Goal: Task Accomplishment & Management: Complete application form

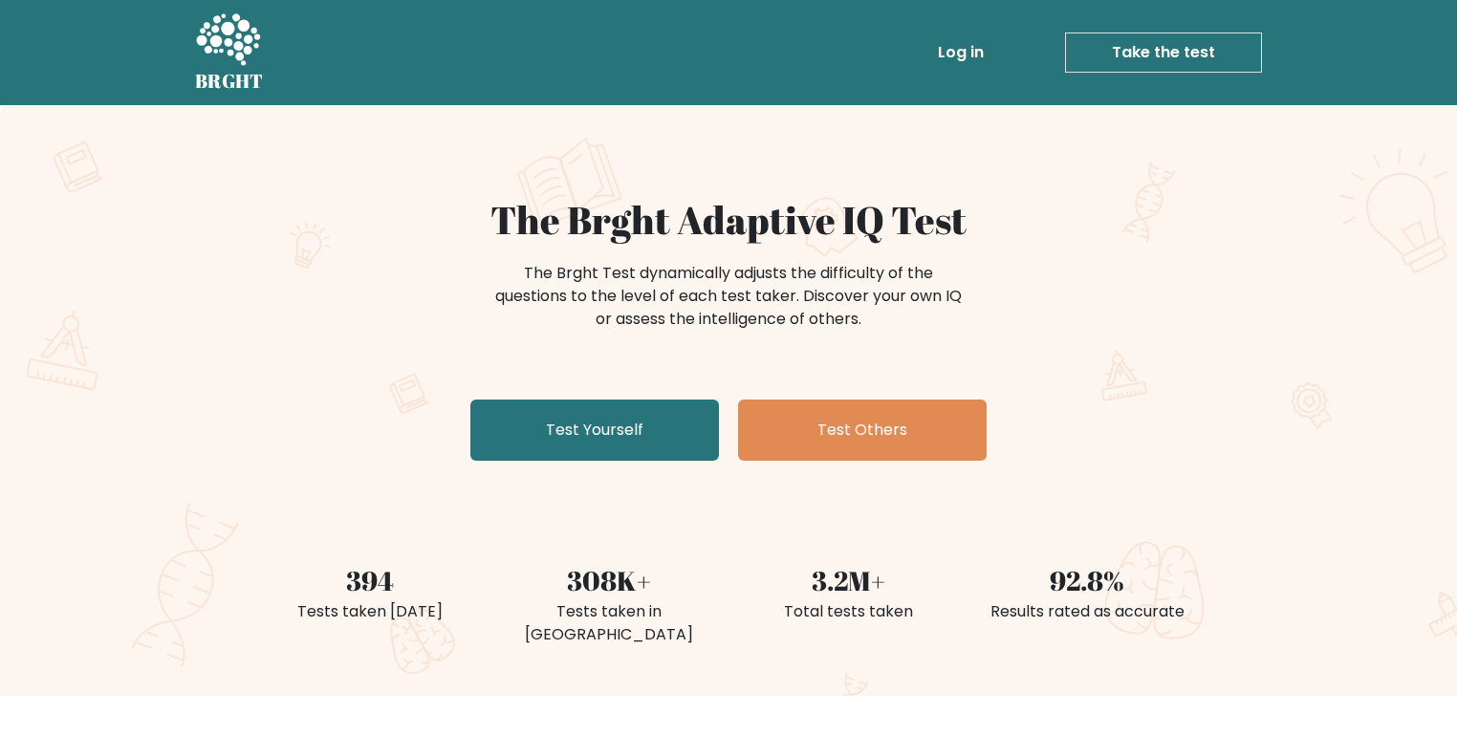
click at [975, 59] on link "Log in" at bounding box center [960, 52] width 61 height 38
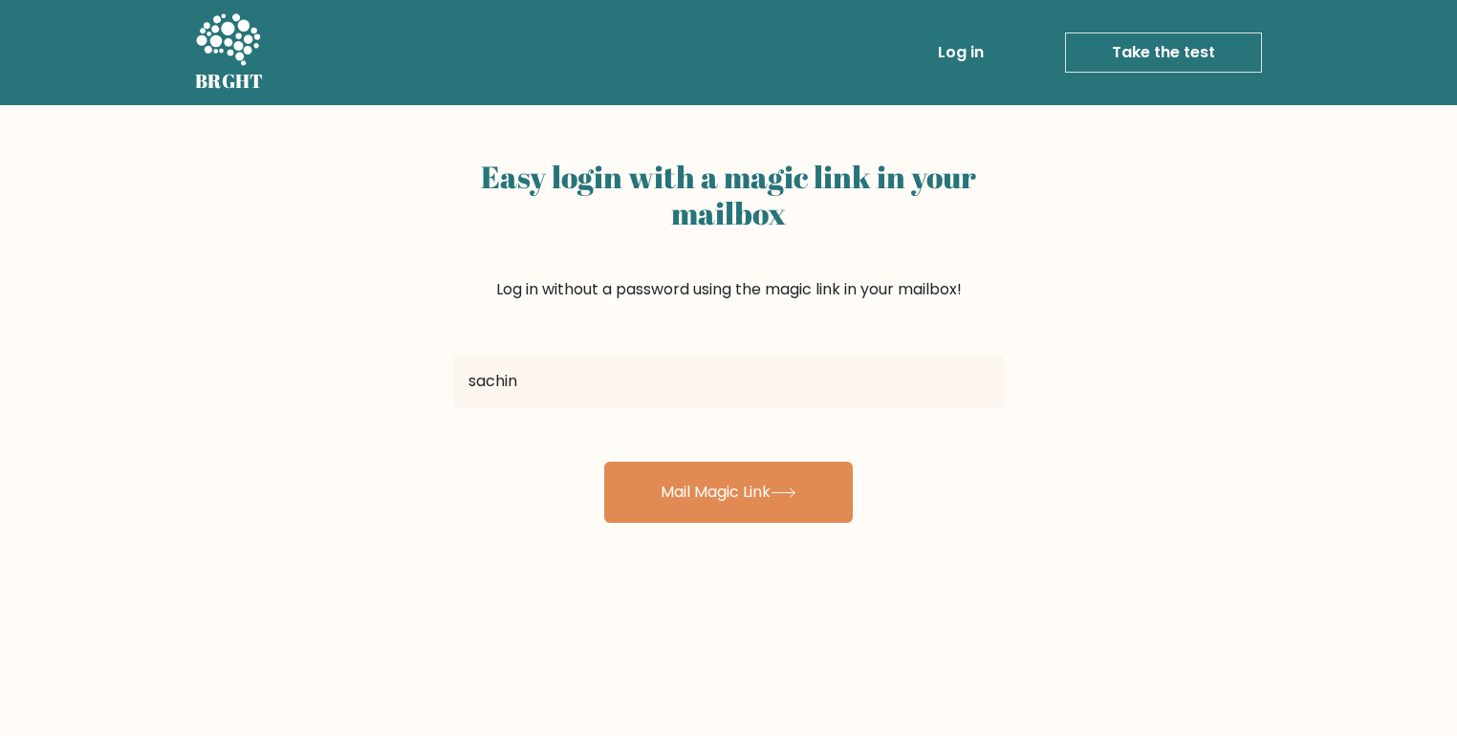
type input "sachincalm777@gmail.com"
click at [776, 524] on div "Easy login with a magic link in your mailbox Log in without a password using th…" at bounding box center [728, 467] width 1457 height 725
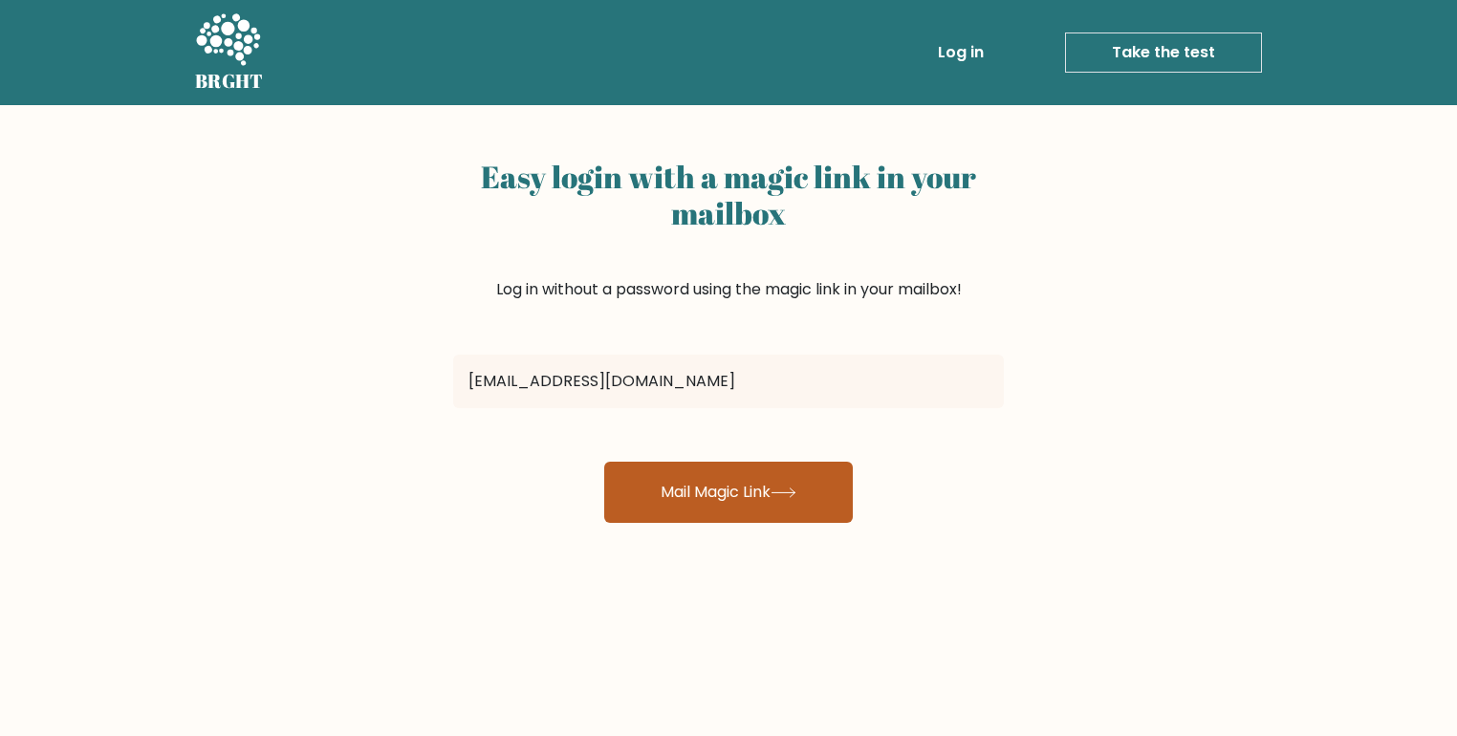
click at [787, 508] on button "Mail Magic Link" at bounding box center [728, 492] width 249 height 61
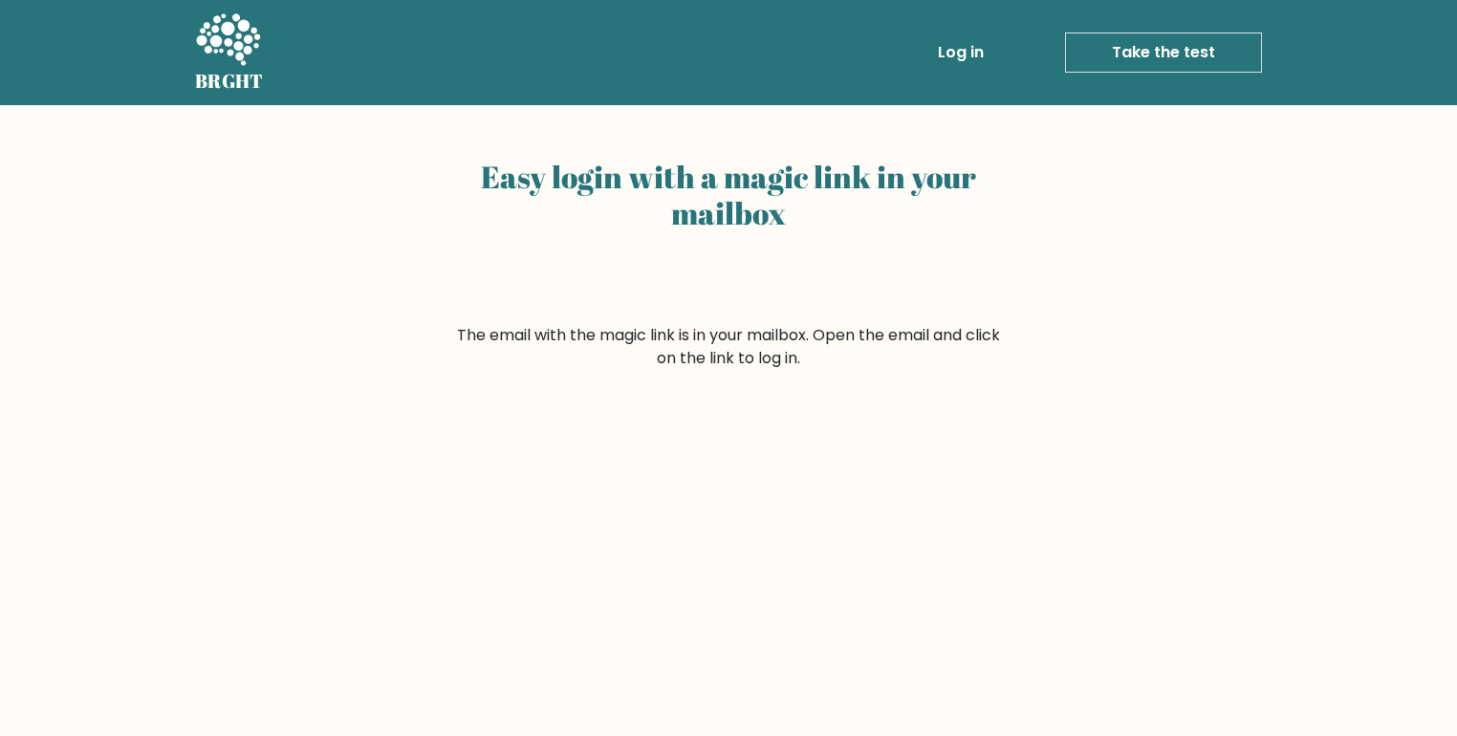
click at [226, 42] on icon at bounding box center [228, 39] width 64 height 52
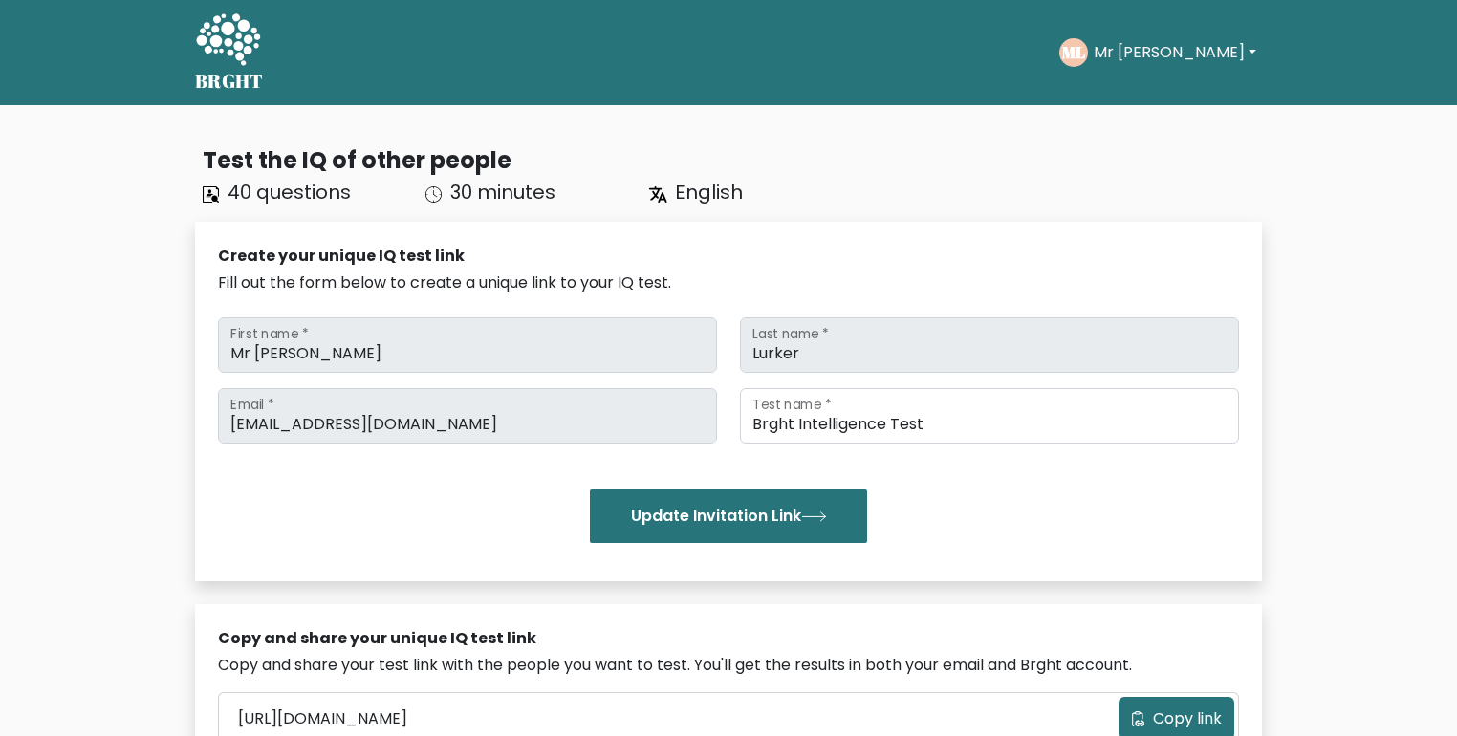
click at [241, 41] on icon at bounding box center [228, 40] width 66 height 57
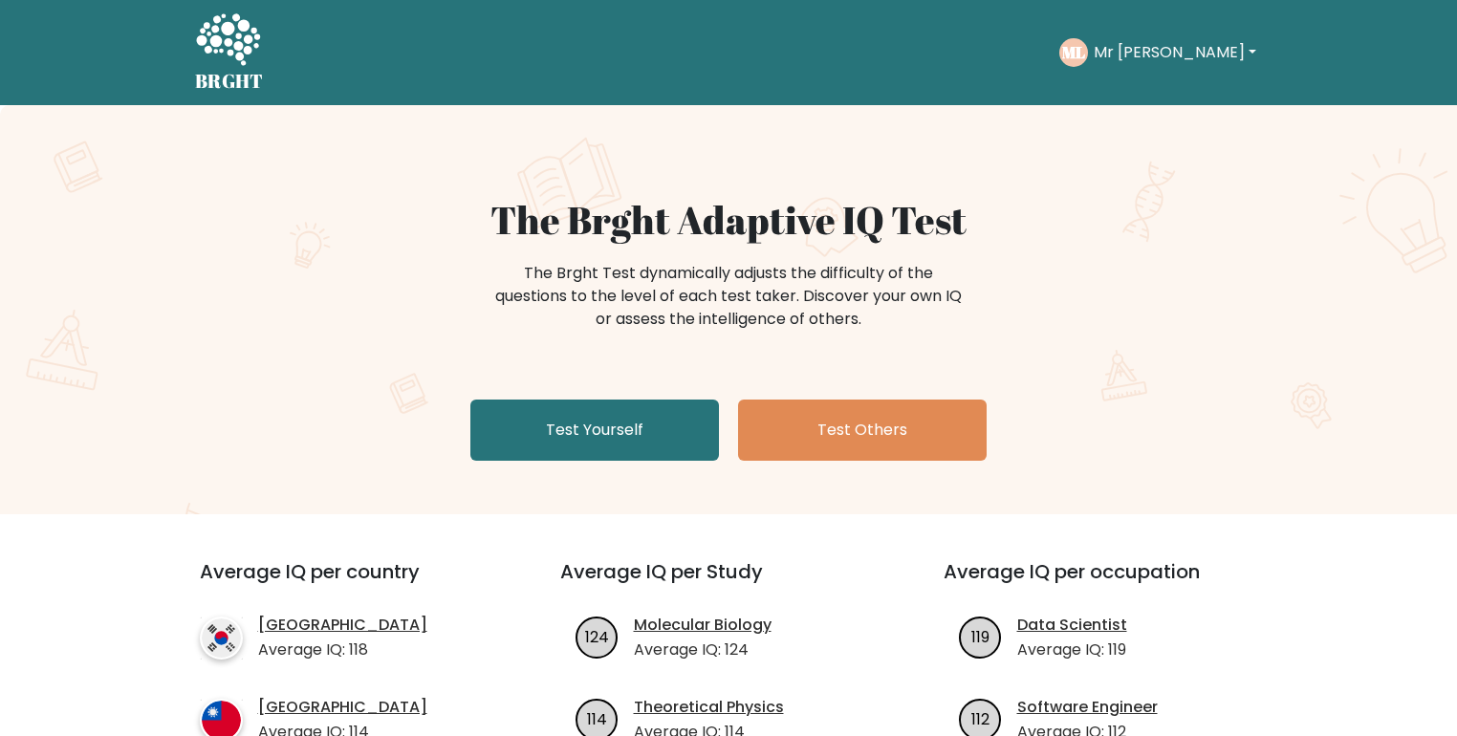
click at [1158, 41] on button "Mr Abyss" at bounding box center [1175, 52] width 174 height 25
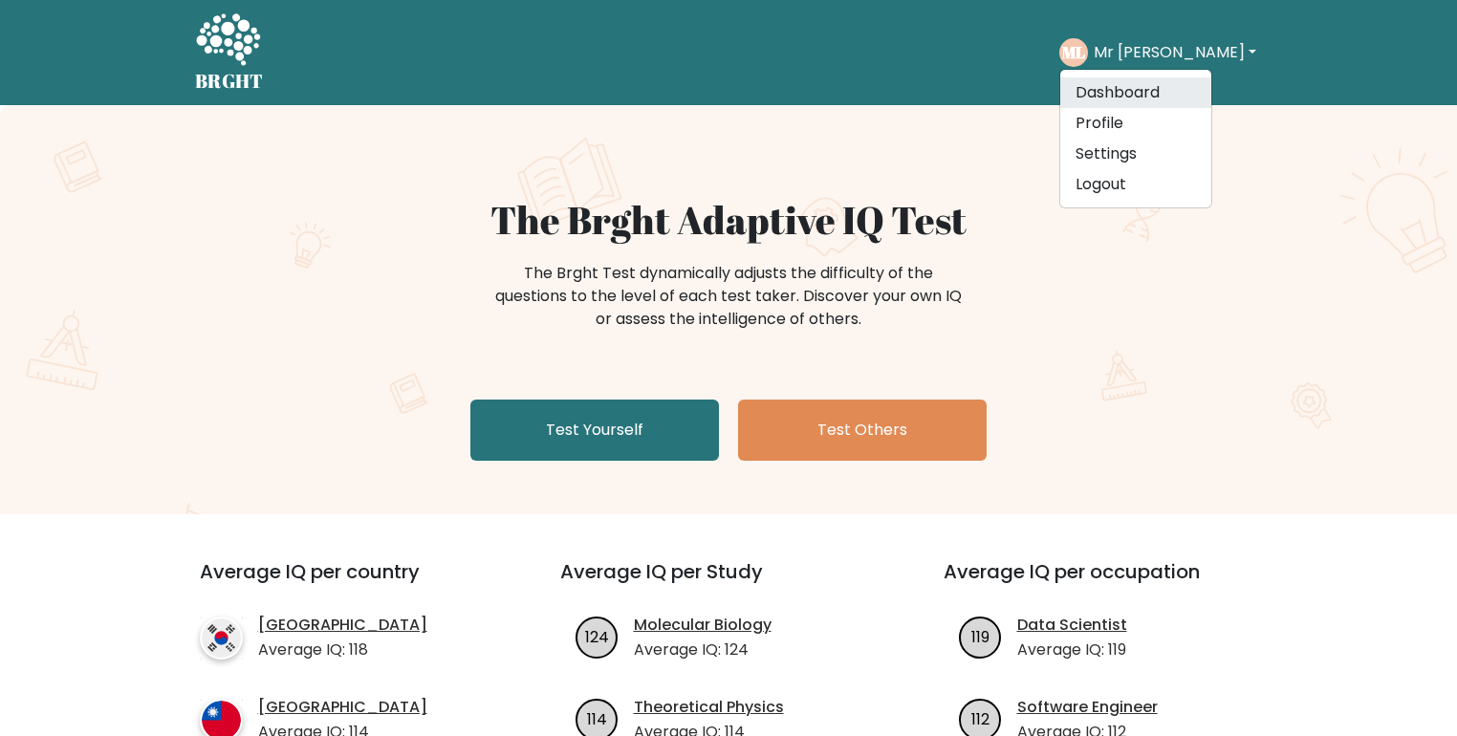
click at [1165, 97] on link "Dashboard" at bounding box center [1136, 92] width 151 height 31
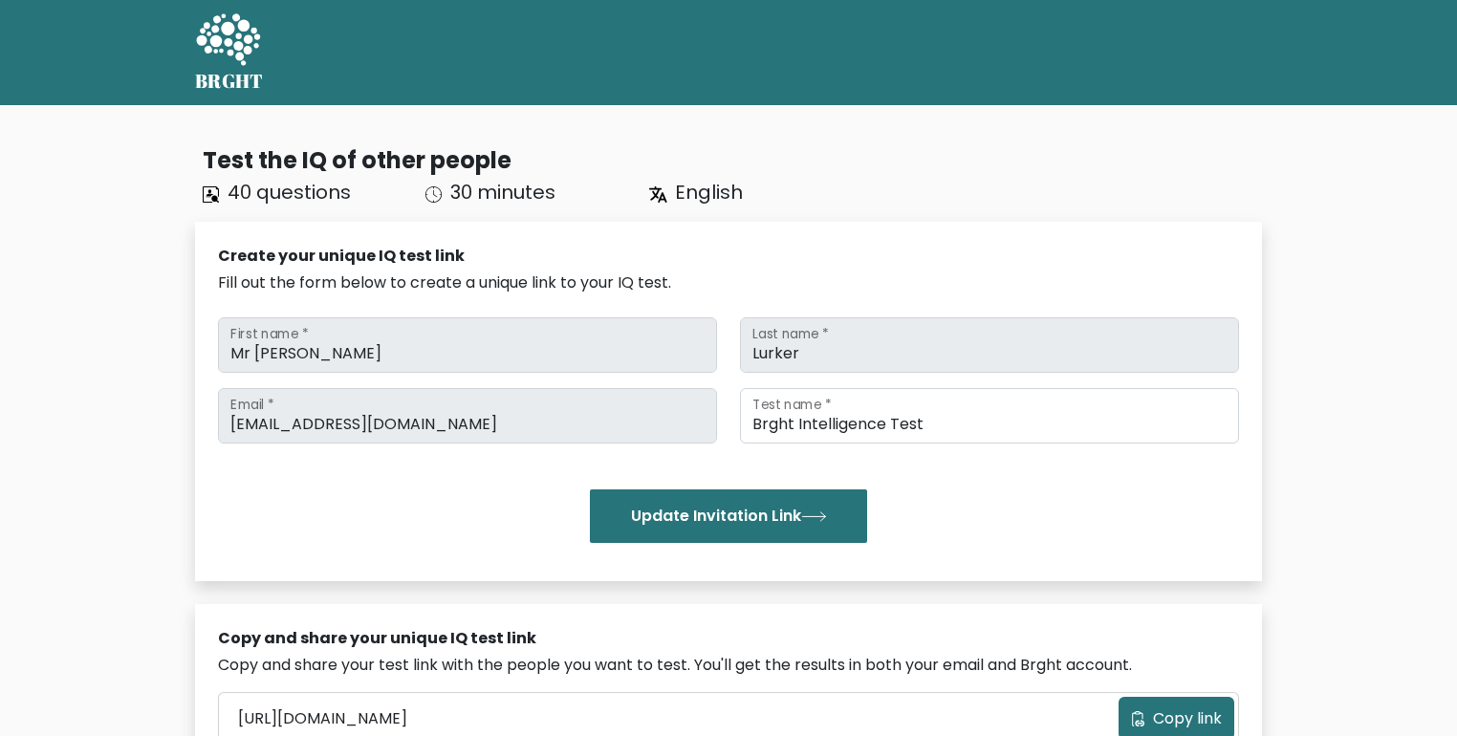
click at [226, 48] on icon at bounding box center [228, 40] width 66 height 57
click at [1174, 50] on button "Mr Abyss" at bounding box center [1175, 52] width 174 height 25
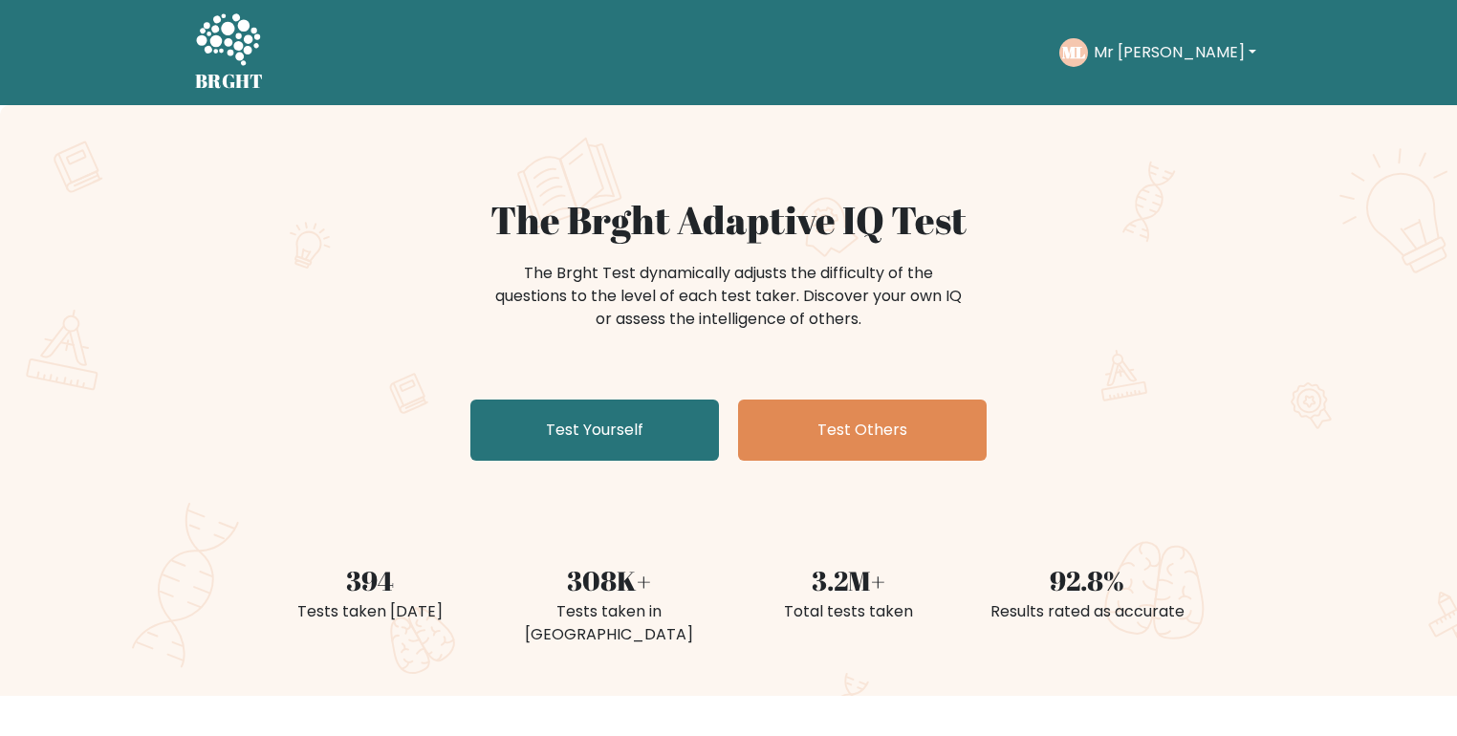
click at [1174, 50] on button "Mr [PERSON_NAME]" at bounding box center [1175, 52] width 174 height 25
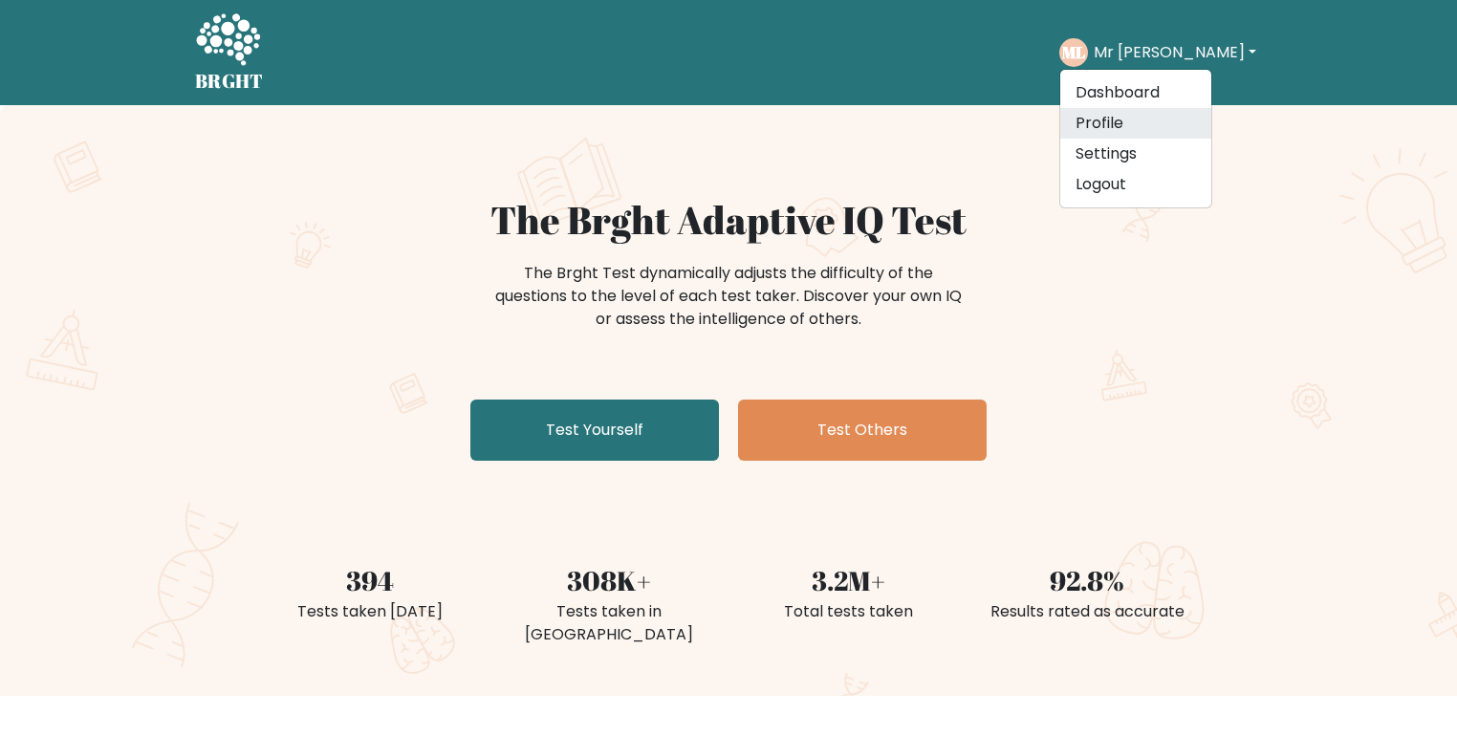
click at [1157, 118] on link "Profile" at bounding box center [1136, 123] width 151 height 31
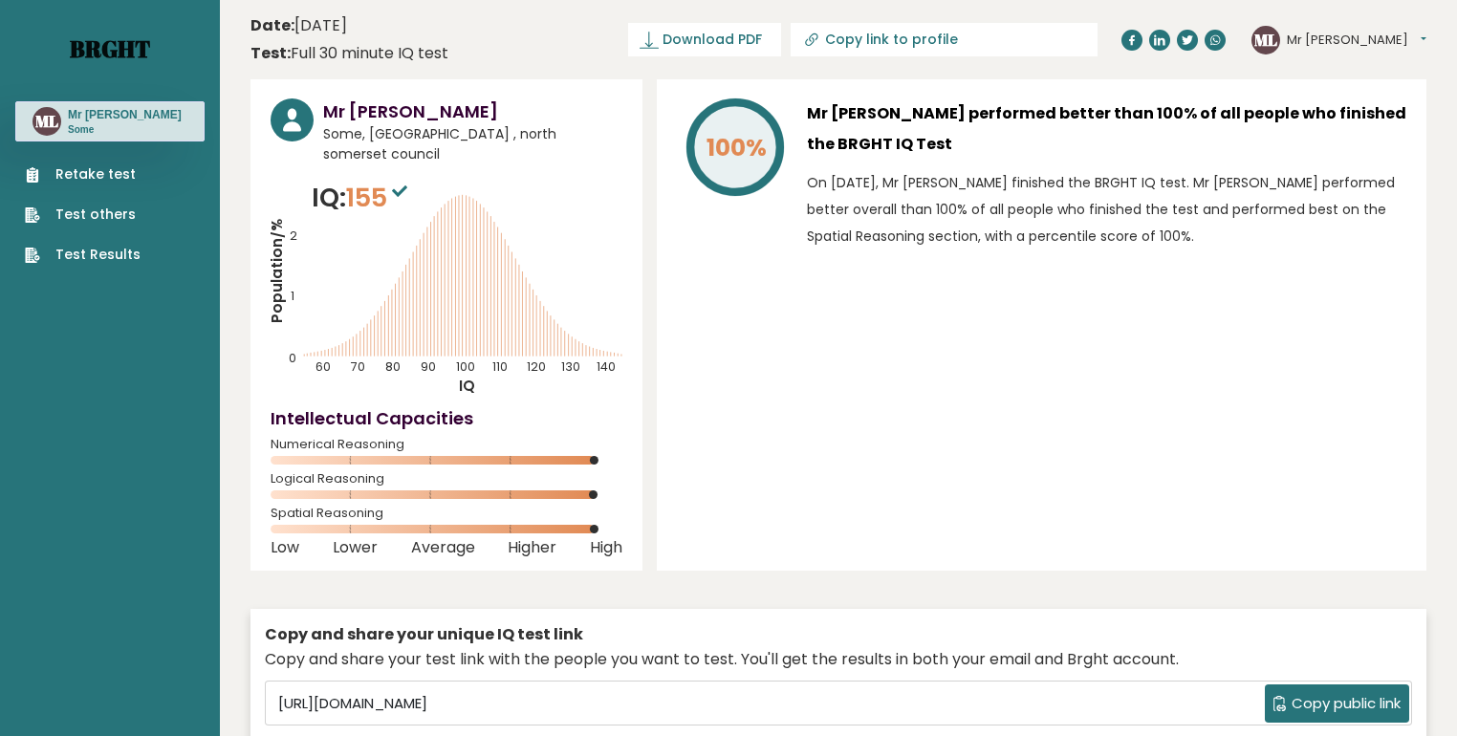
click at [120, 57] on link "Brght" at bounding box center [110, 48] width 80 height 31
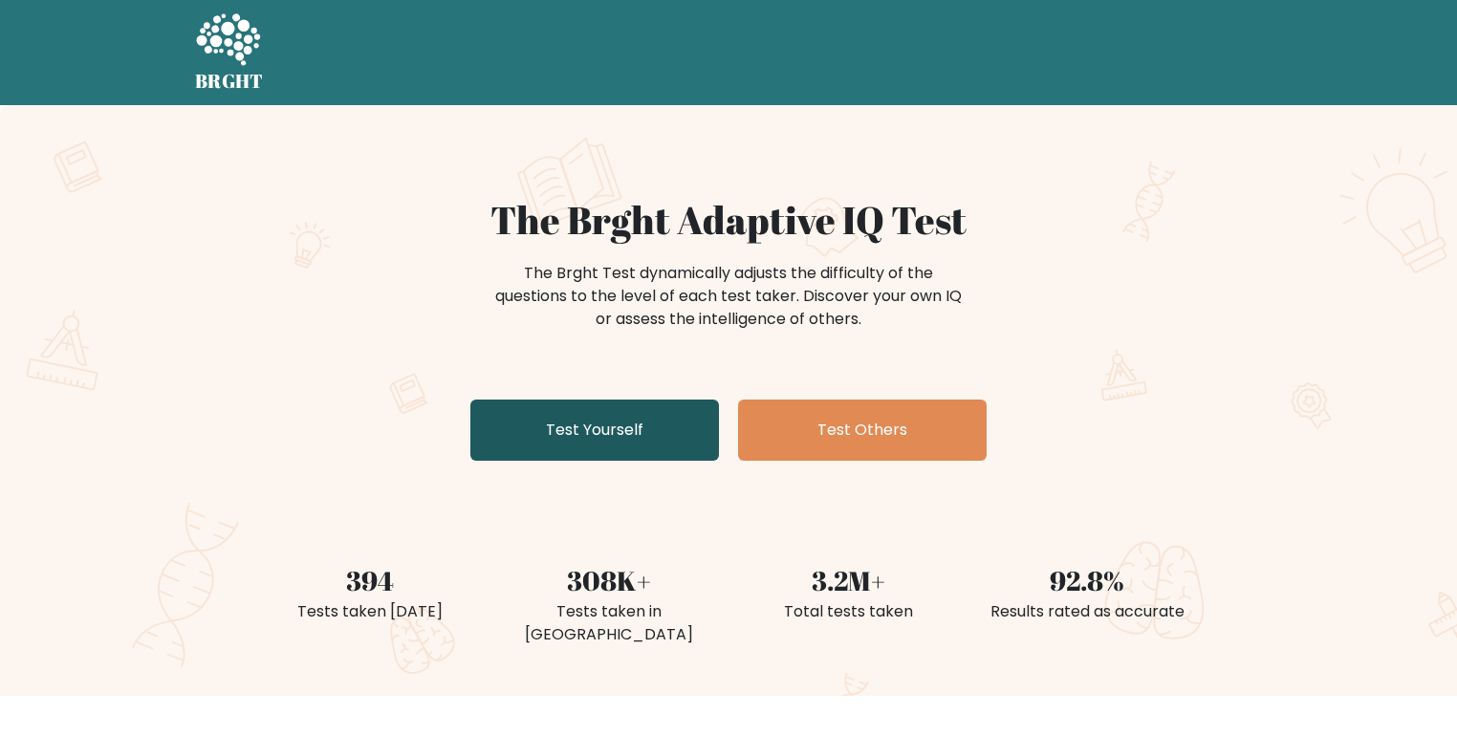
click at [662, 421] on link "Test Yourself" at bounding box center [594, 430] width 249 height 61
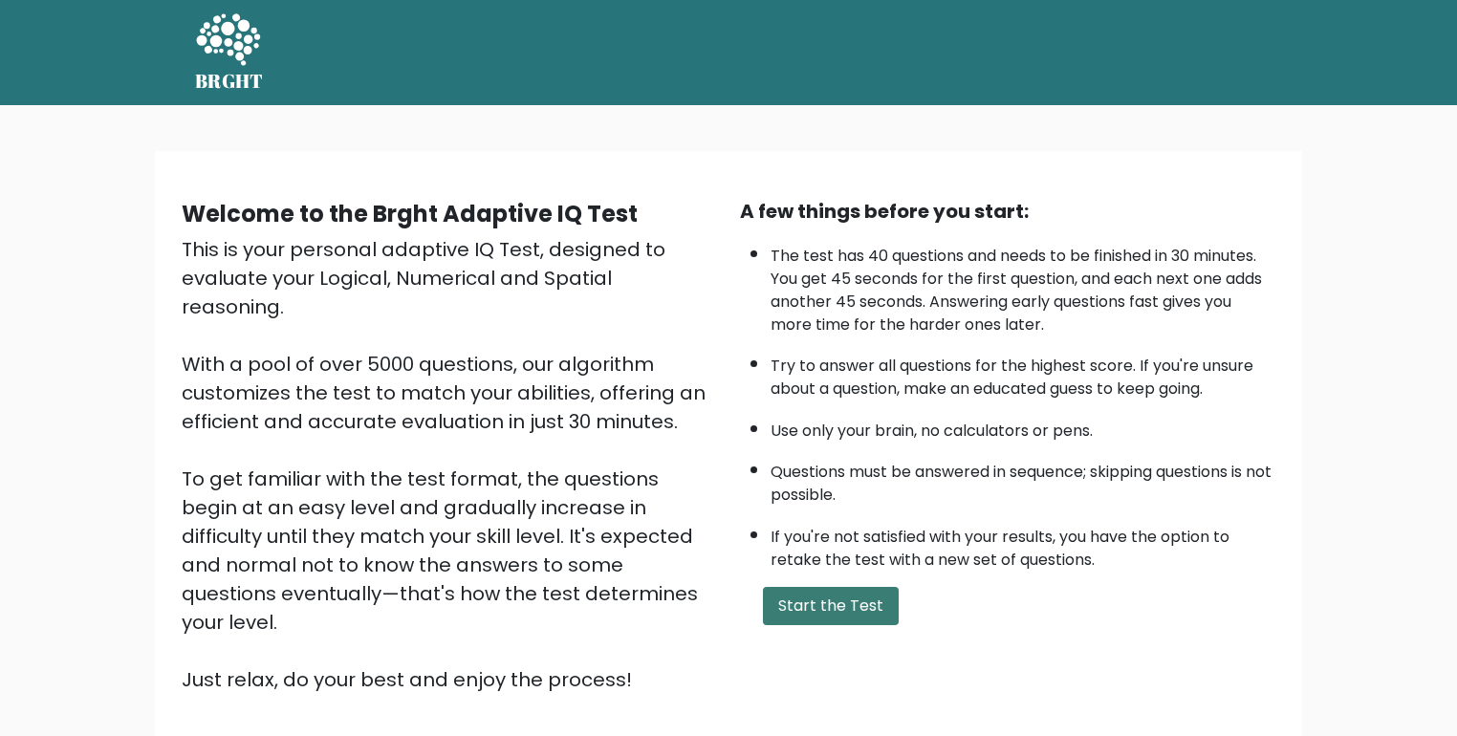
click at [820, 597] on button "Start the Test" at bounding box center [831, 606] width 136 height 38
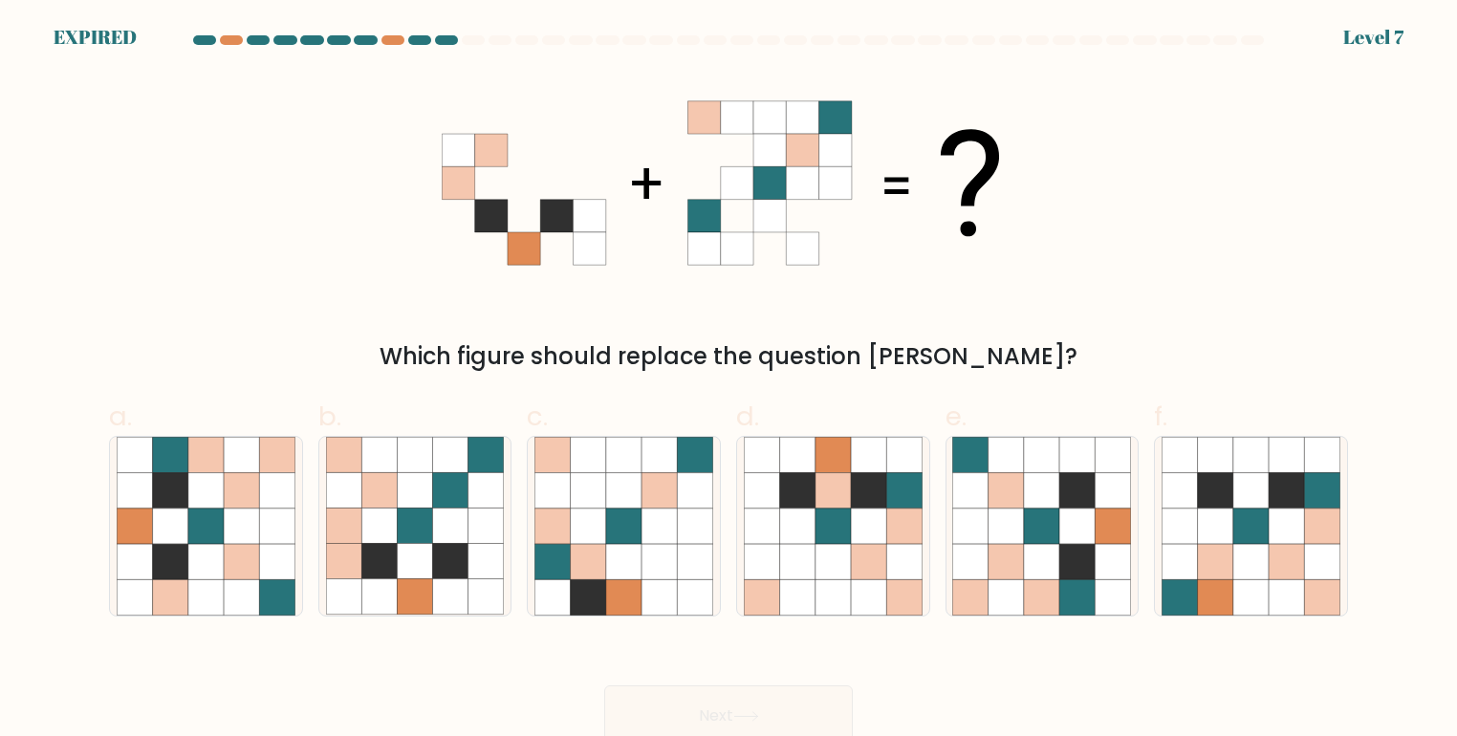
click at [108, 23] on div "EXPIRED" at bounding box center [95, 37] width 83 height 29
click at [77, 35] on form at bounding box center [728, 390] width 1457 height 711
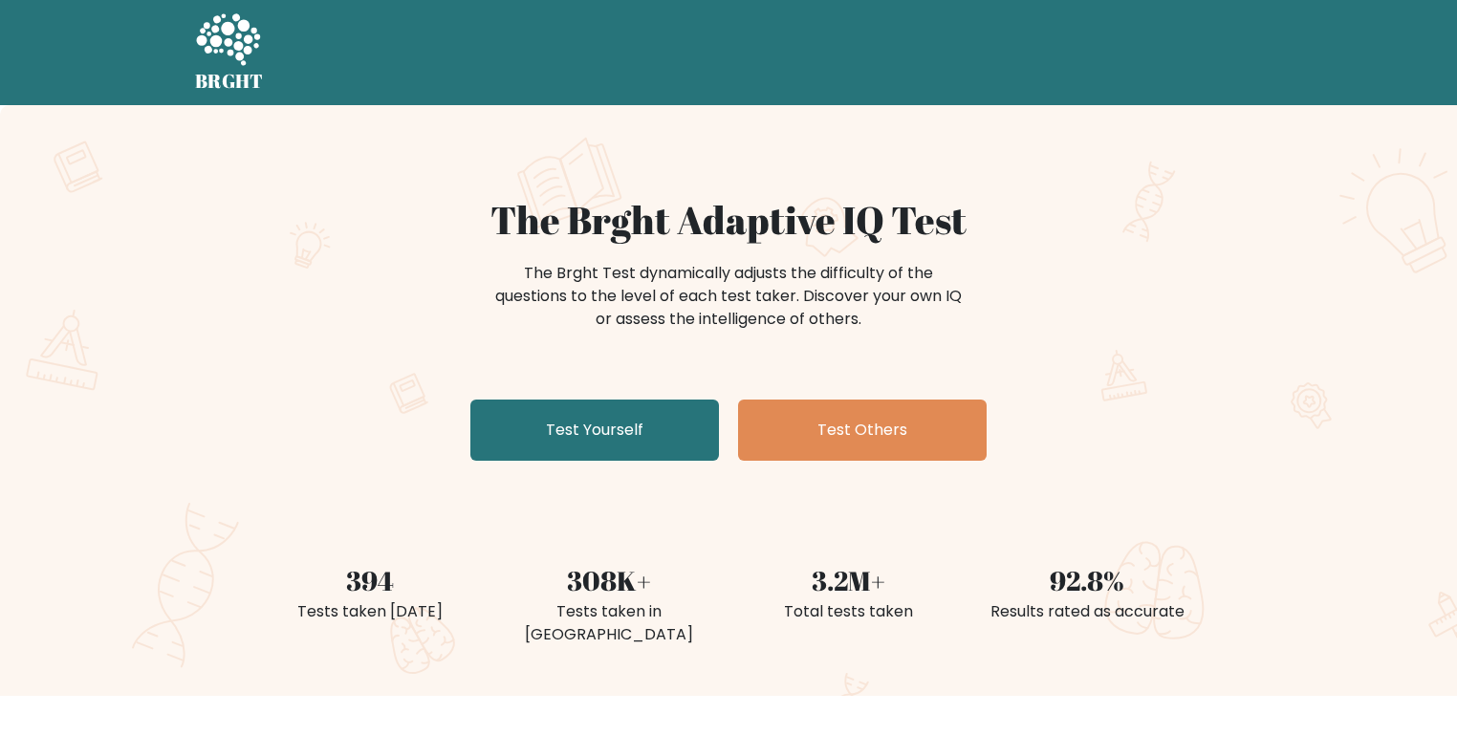
click at [248, 46] on icon at bounding box center [228, 39] width 64 height 52
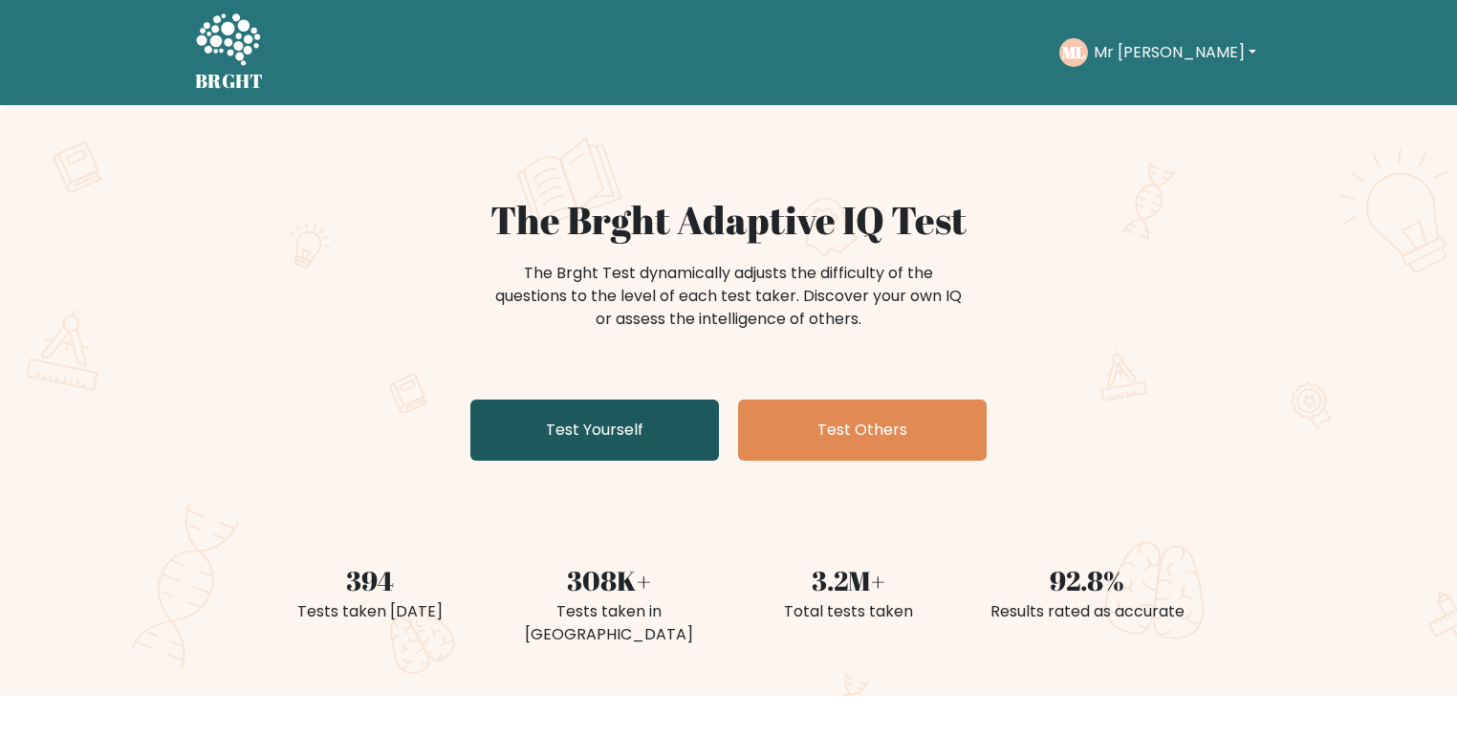
click at [632, 429] on link "Test Yourself" at bounding box center [594, 430] width 249 height 61
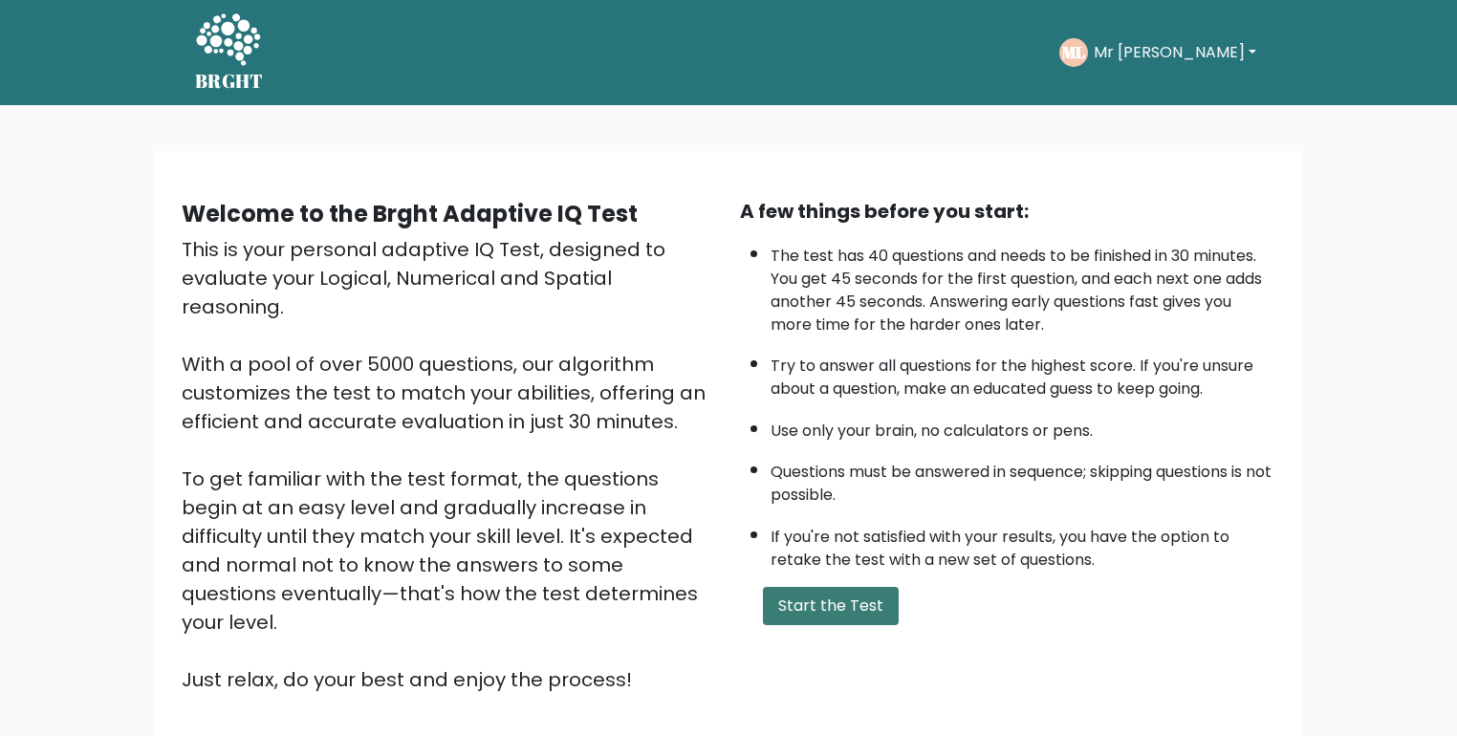
click at [866, 587] on button "Start the Test" at bounding box center [831, 606] width 136 height 38
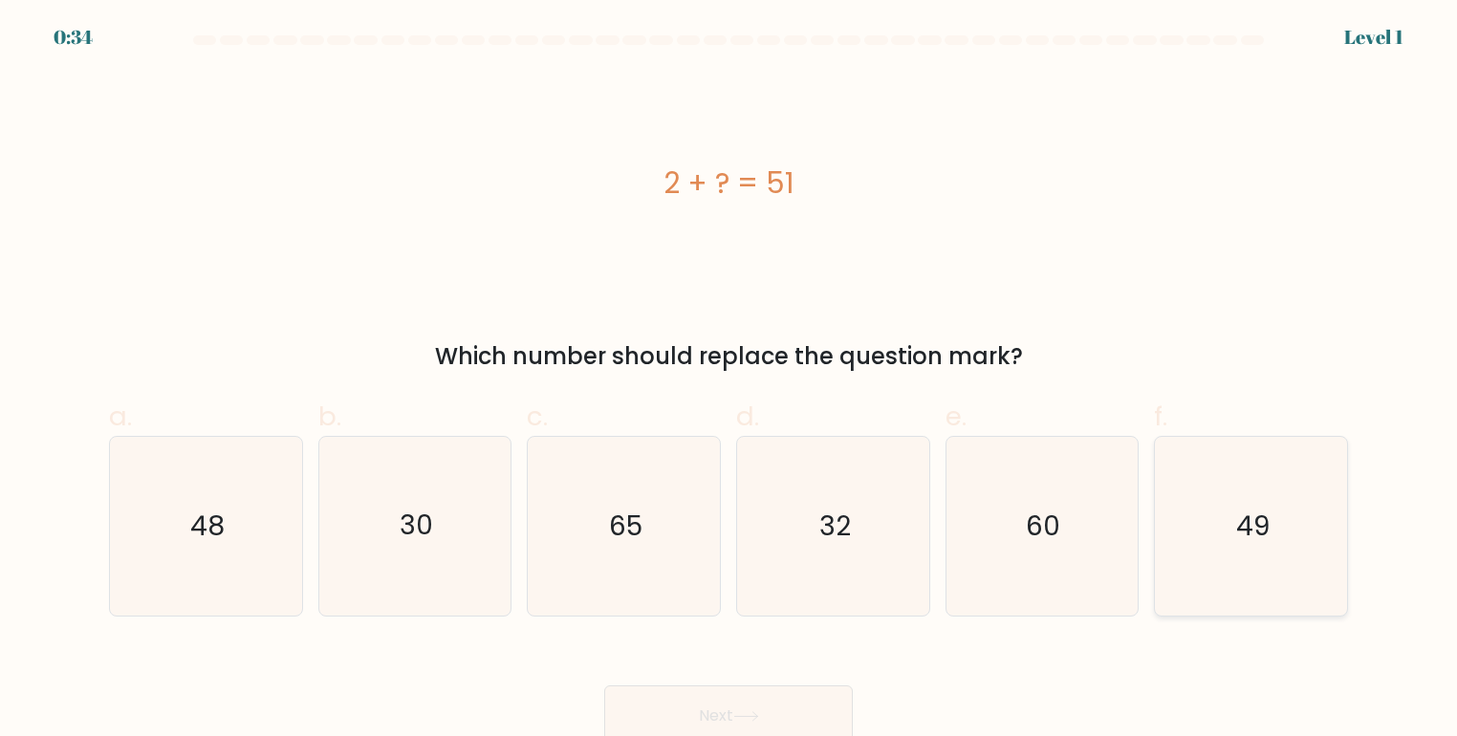
click at [1205, 517] on icon "49" at bounding box center [1251, 526] width 179 height 179
click at [730, 381] on input "f. 49" at bounding box center [729, 374] width 1 height 12
radio input "true"
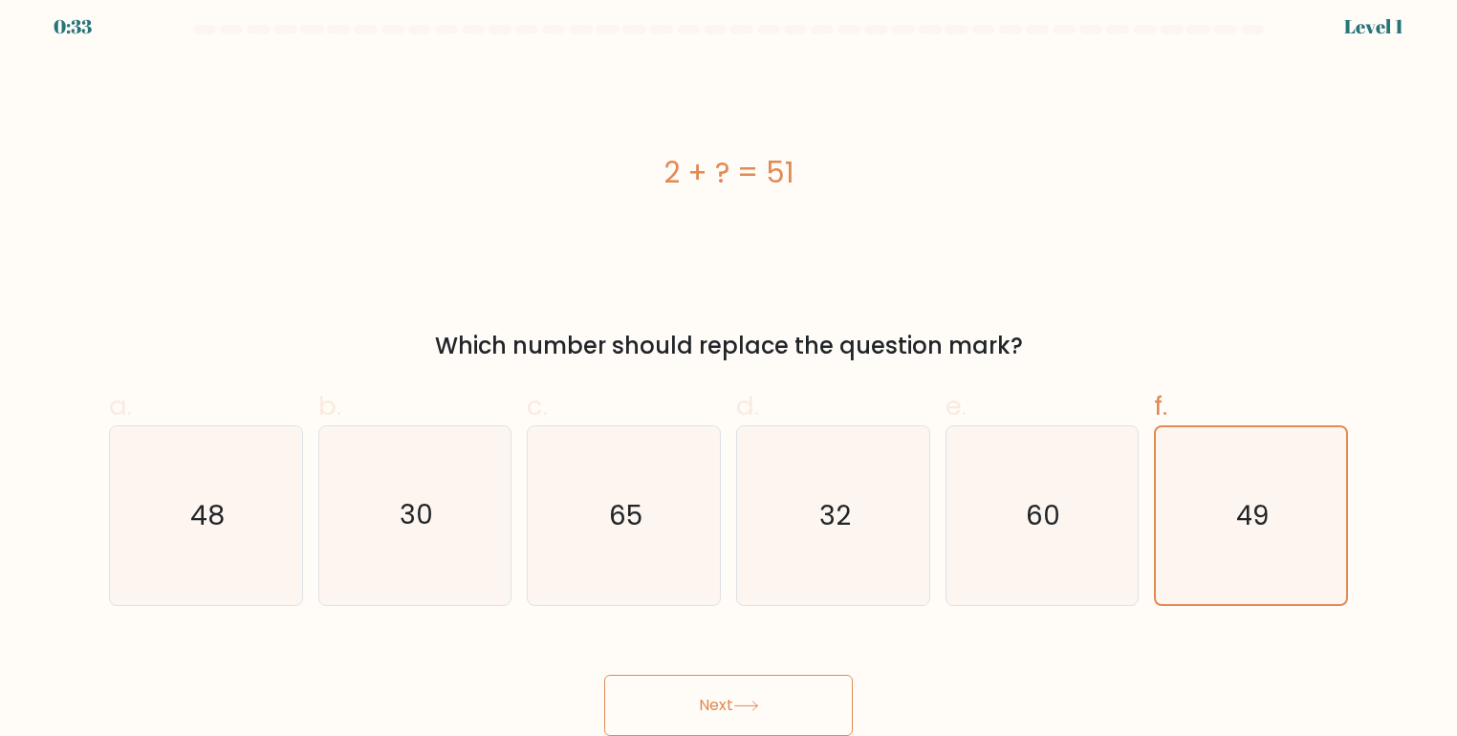
click at [721, 696] on button "Next" at bounding box center [728, 705] width 249 height 61
click at [734, 731] on button "Next" at bounding box center [728, 705] width 249 height 61
click at [778, 696] on button "Next" at bounding box center [728, 705] width 249 height 61
click at [744, 711] on icon at bounding box center [746, 706] width 26 height 11
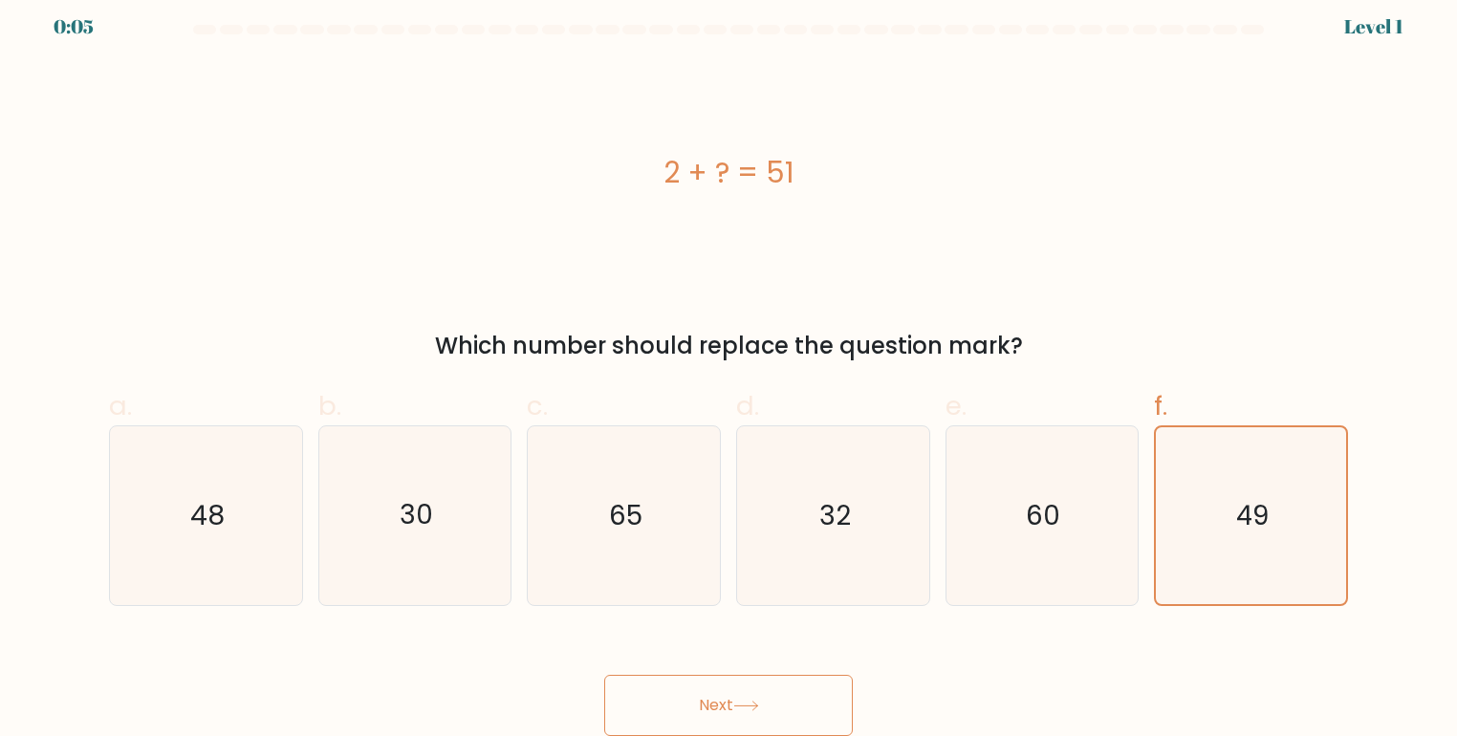
click at [715, 723] on button "Next" at bounding box center [728, 705] width 249 height 61
click at [727, 711] on button "Next" at bounding box center [728, 705] width 249 height 61
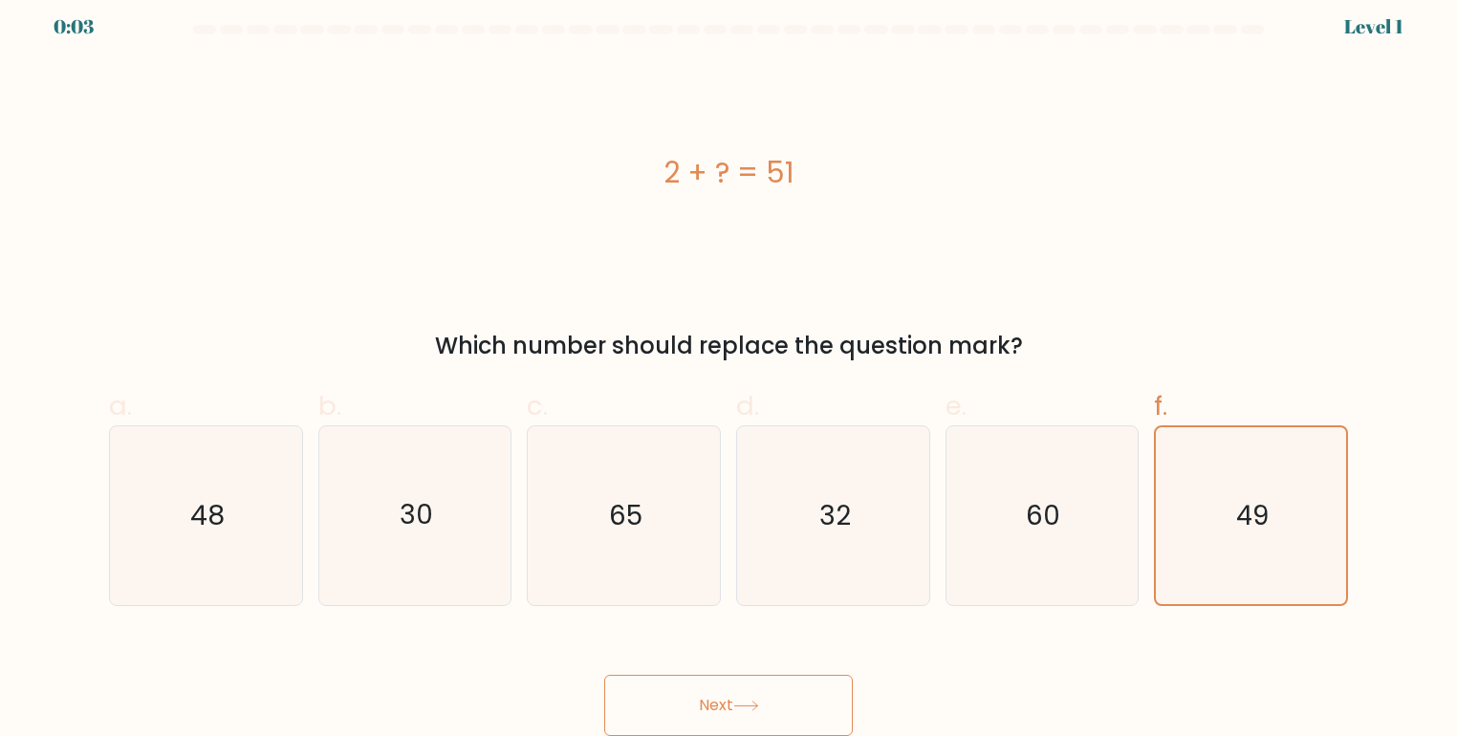
click at [727, 711] on button "Next" at bounding box center [728, 705] width 249 height 61
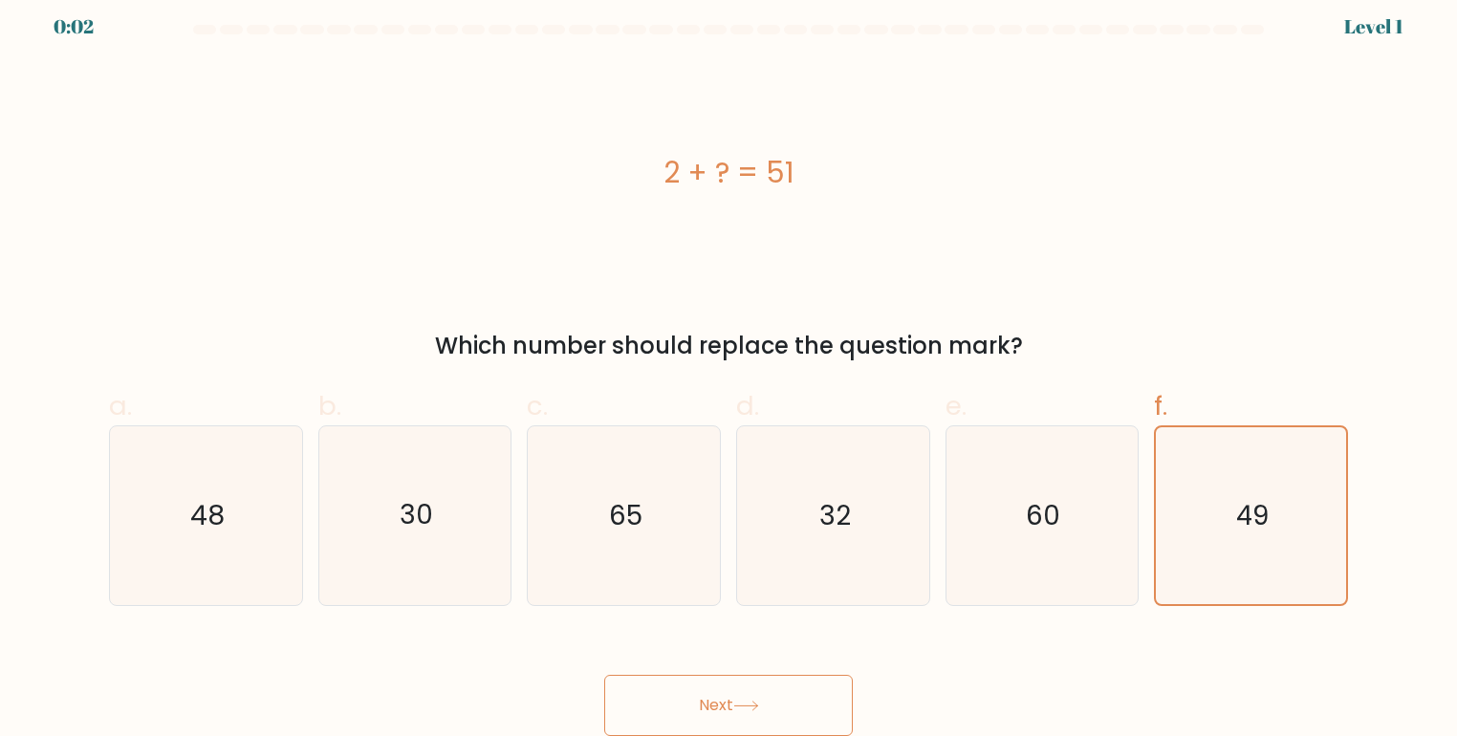
click at [731, 701] on button "Next" at bounding box center [728, 705] width 249 height 61
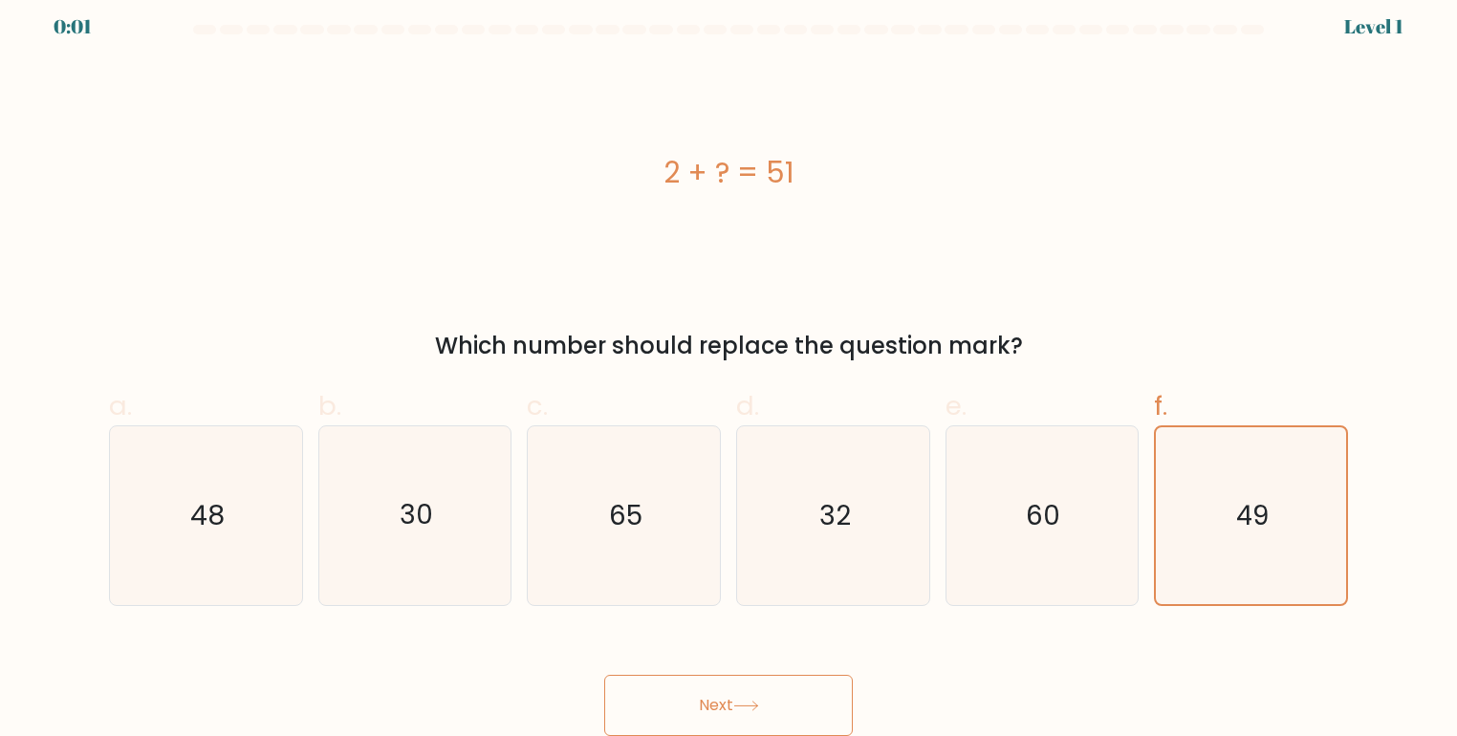
click at [731, 701] on button "Next" at bounding box center [728, 705] width 249 height 61
click at [730, 702] on button "Next" at bounding box center [728, 705] width 249 height 61
click at [730, 703] on button "Next" at bounding box center [728, 705] width 249 height 61
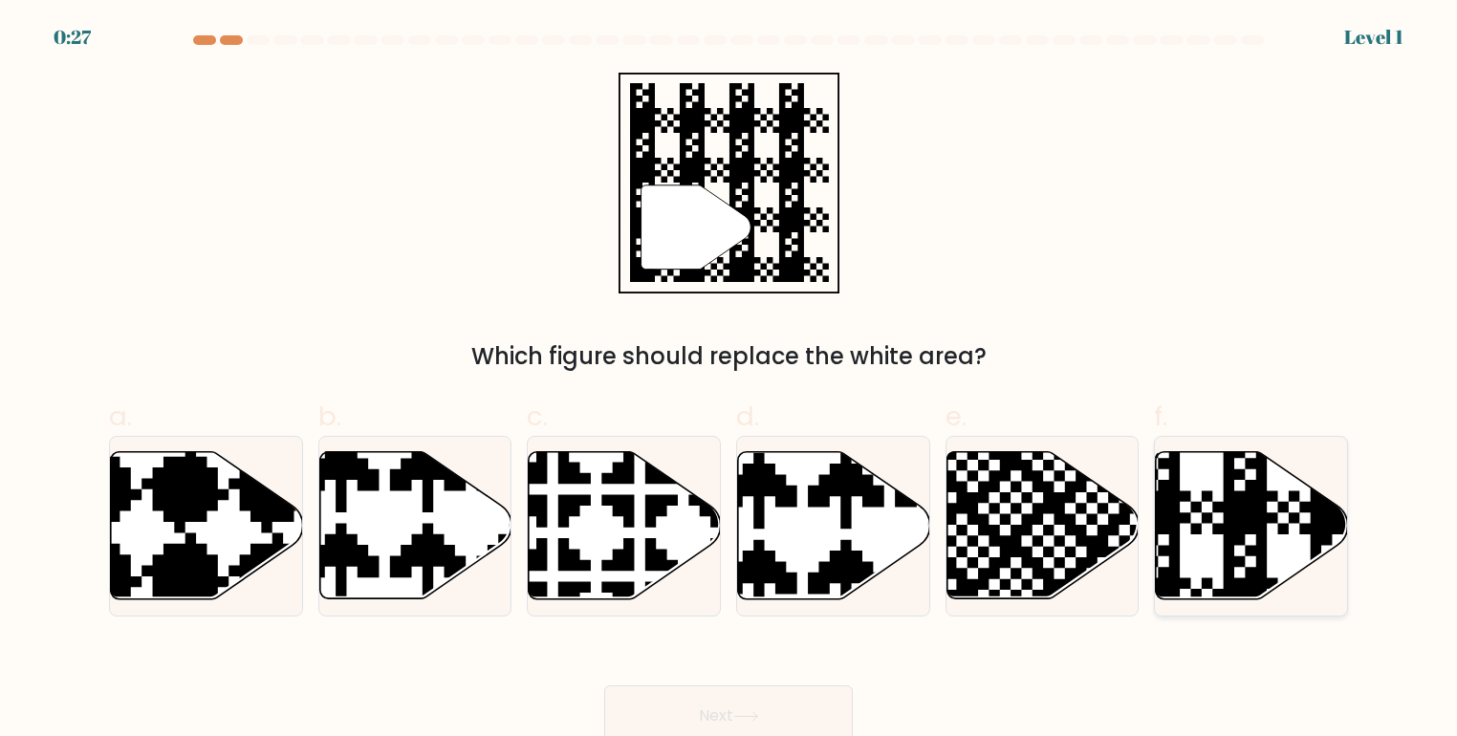
click at [1210, 508] on icon at bounding box center [1252, 525] width 192 height 147
click at [730, 381] on input "f." at bounding box center [729, 374] width 1 height 12
radio input "true"
click at [757, 706] on button "Next" at bounding box center [728, 716] width 249 height 61
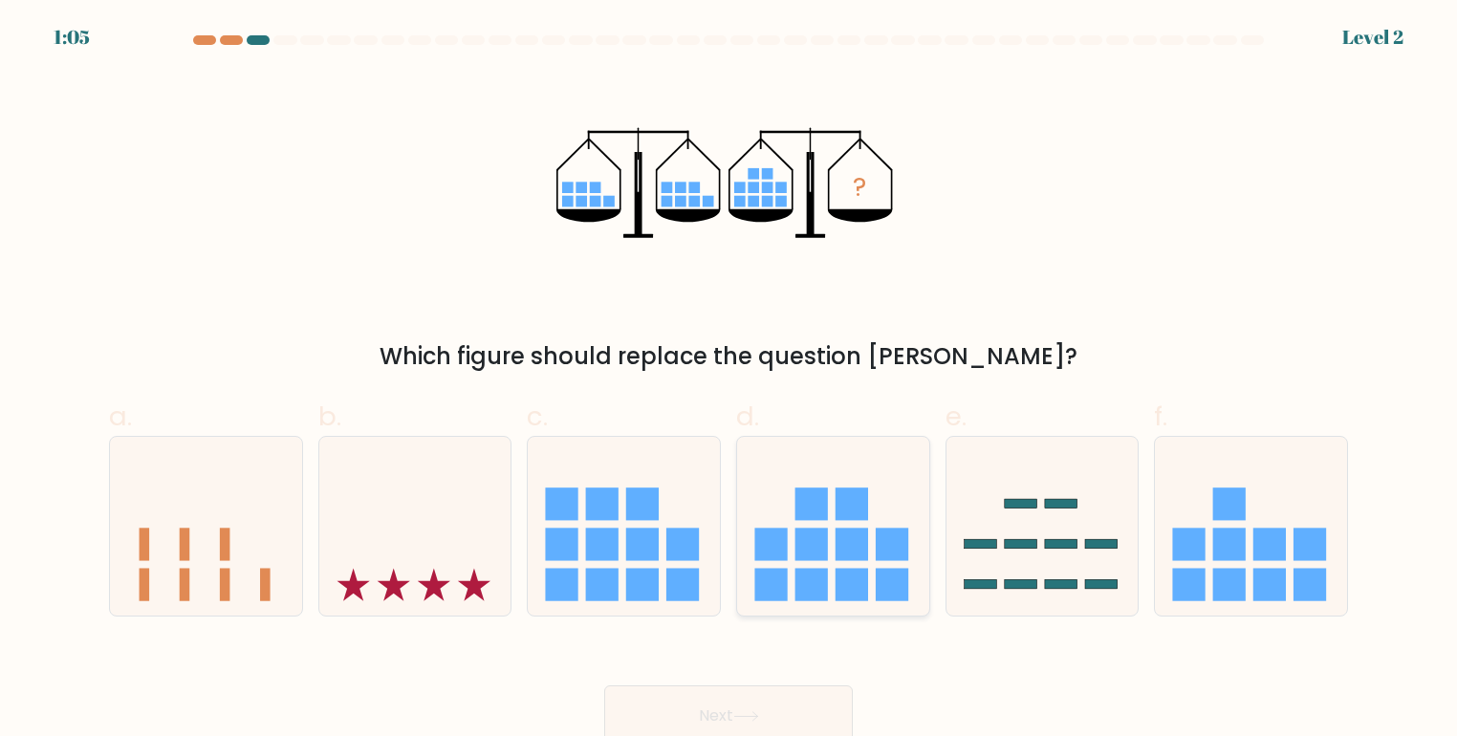
click at [828, 572] on icon at bounding box center [833, 527] width 192 height 159
click at [730, 381] on input "d." at bounding box center [729, 374] width 1 height 12
radio input "true"
click at [731, 719] on button "Next" at bounding box center [728, 716] width 249 height 61
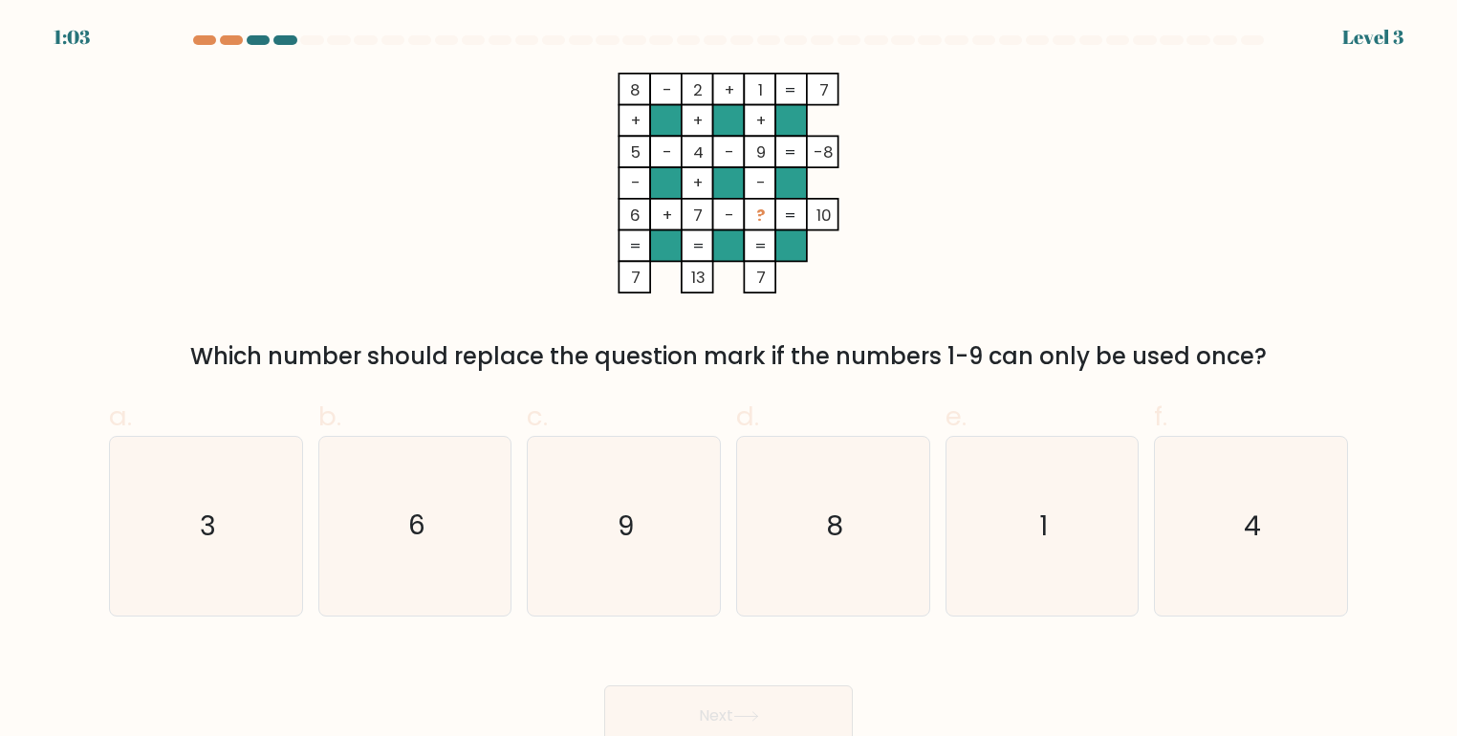
click at [734, 713] on button "Next" at bounding box center [728, 716] width 249 height 61
click at [255, 524] on icon "3" at bounding box center [206, 526] width 179 height 179
click at [729, 381] on input "a. 3" at bounding box center [729, 374] width 1 height 12
radio input "true"
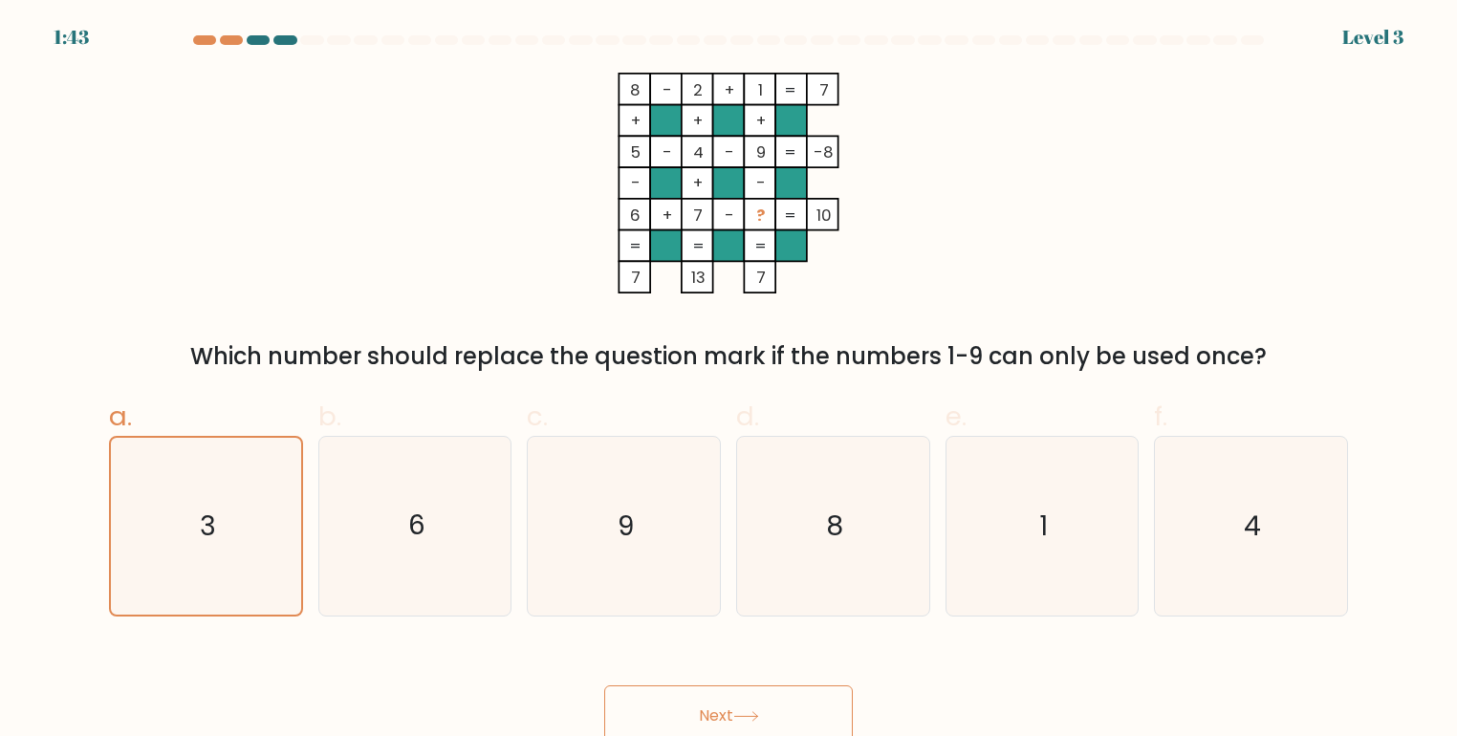
click at [746, 700] on button "Next" at bounding box center [728, 716] width 249 height 61
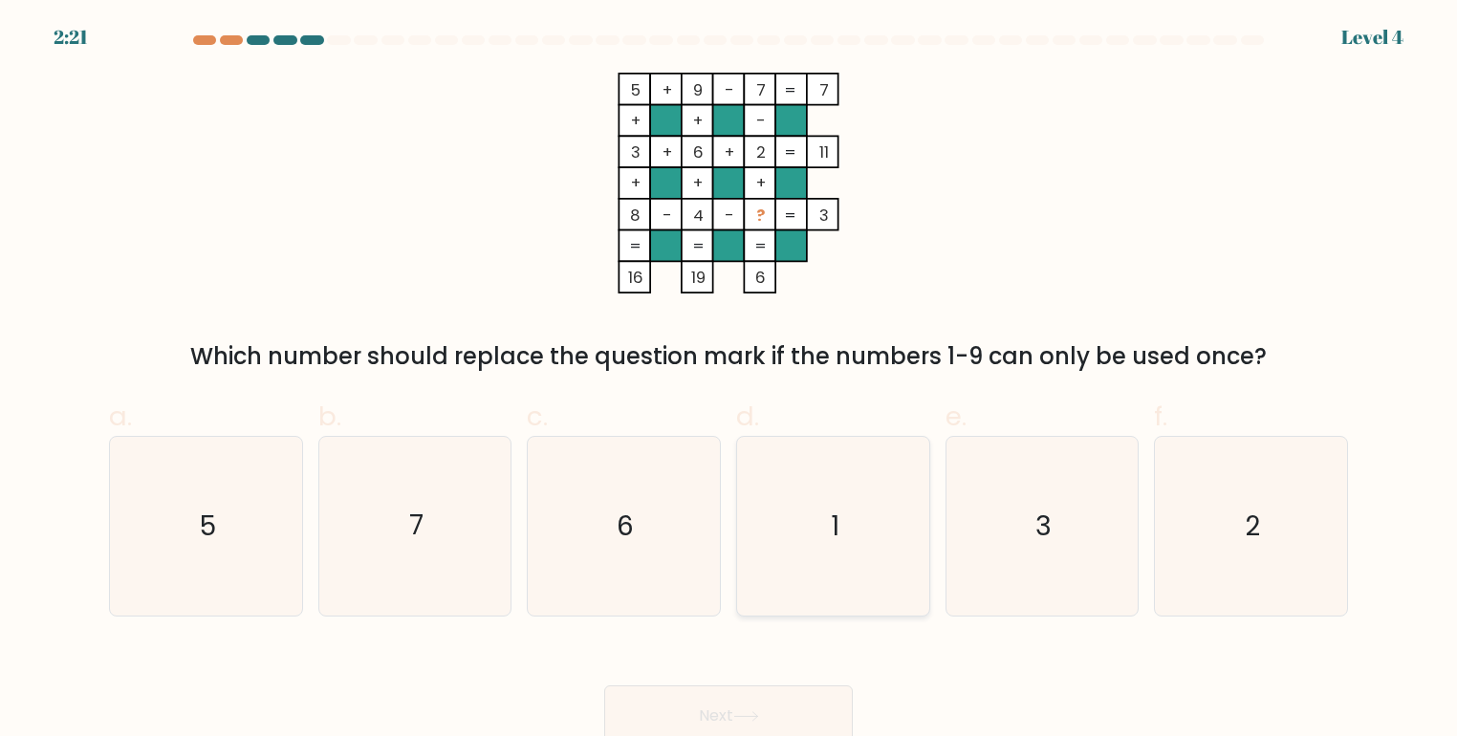
click at [834, 530] on text "1" at bounding box center [835, 526] width 9 height 37
click at [730, 381] on input "d. 1" at bounding box center [729, 374] width 1 height 12
radio input "true"
click at [714, 710] on button "Next" at bounding box center [728, 716] width 249 height 61
click at [709, 705] on button "Next" at bounding box center [728, 716] width 249 height 61
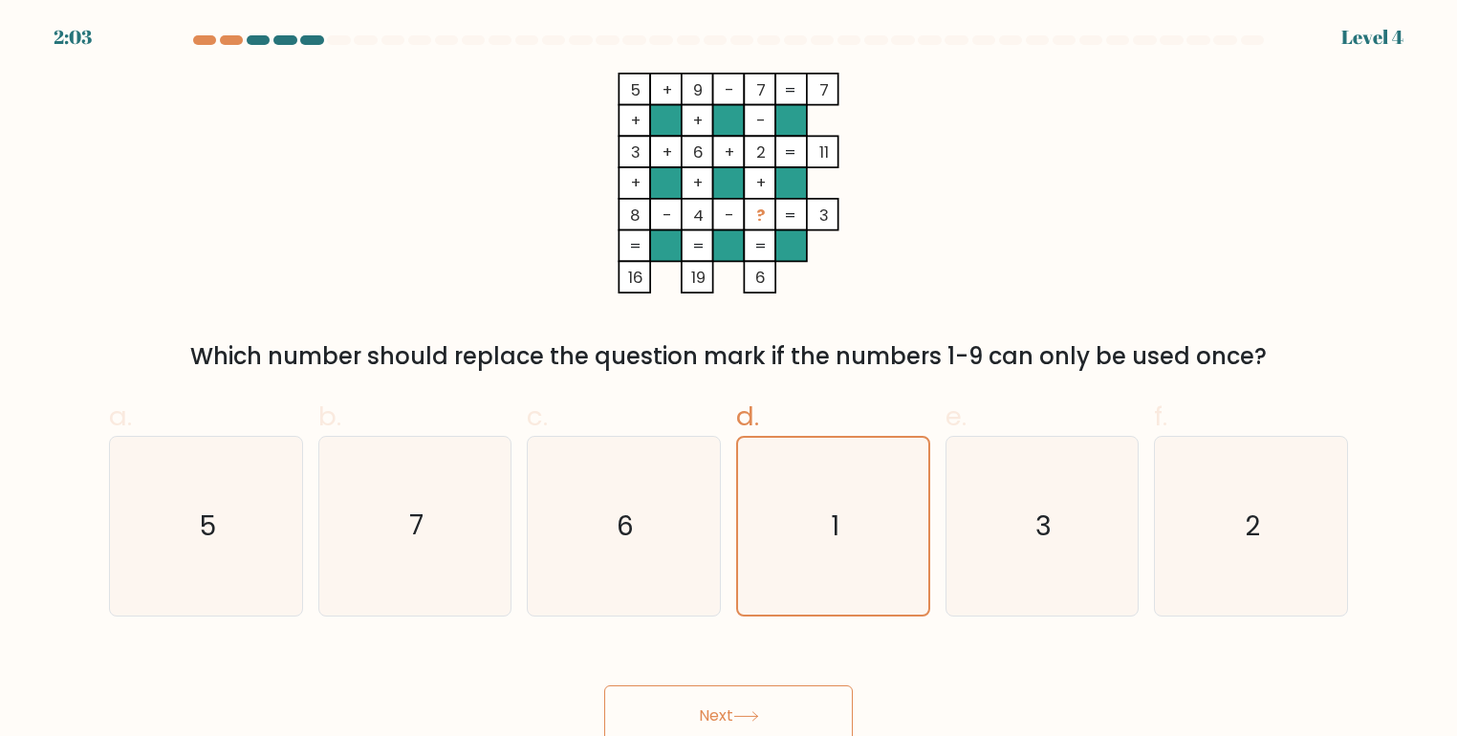
click at [727, 693] on button "Next" at bounding box center [728, 716] width 249 height 61
click at [727, 708] on button "Next" at bounding box center [728, 716] width 249 height 61
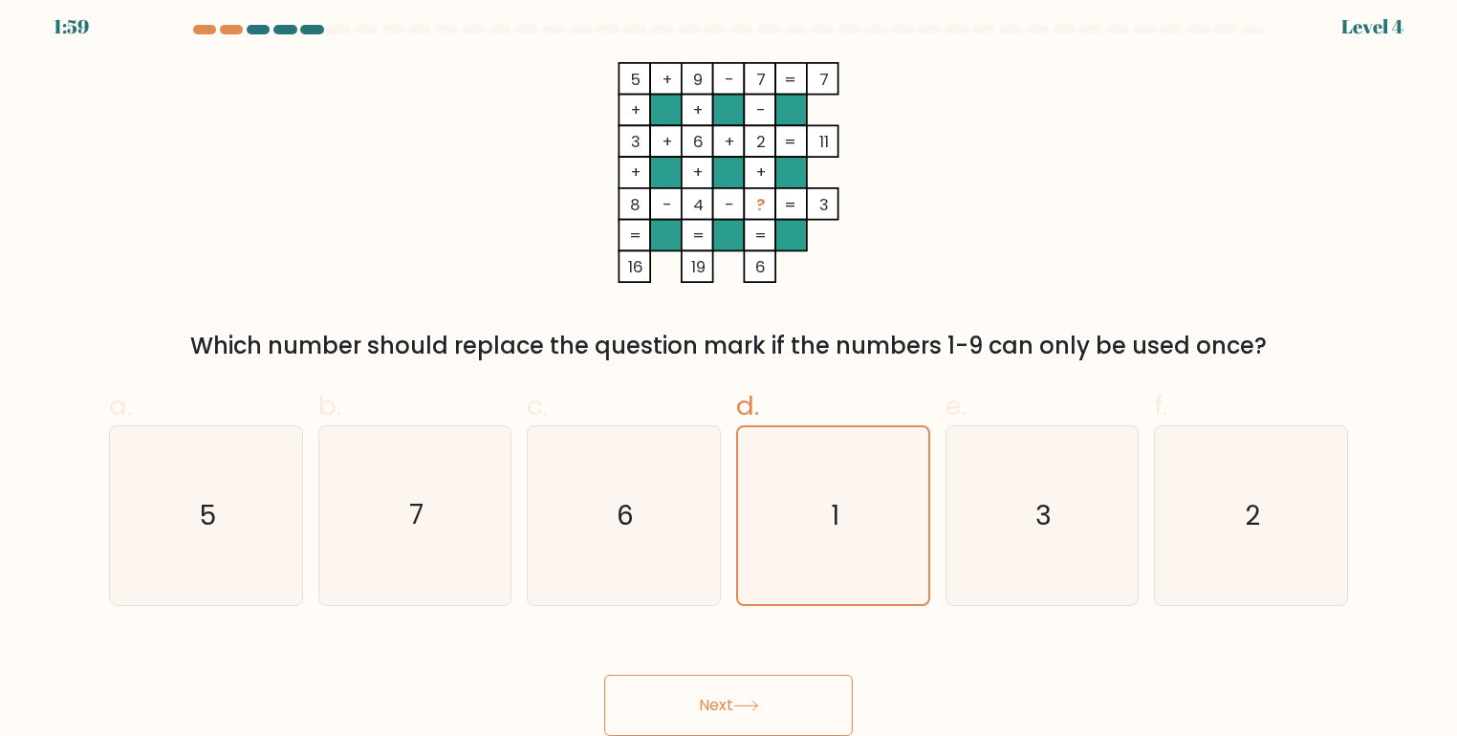
click at [724, 708] on button "Next" at bounding box center [728, 705] width 249 height 61
click at [720, 708] on button "Next" at bounding box center [728, 705] width 249 height 61
click at [708, 711] on button "Next" at bounding box center [728, 705] width 249 height 61
click at [748, 696] on button "Next" at bounding box center [728, 705] width 249 height 61
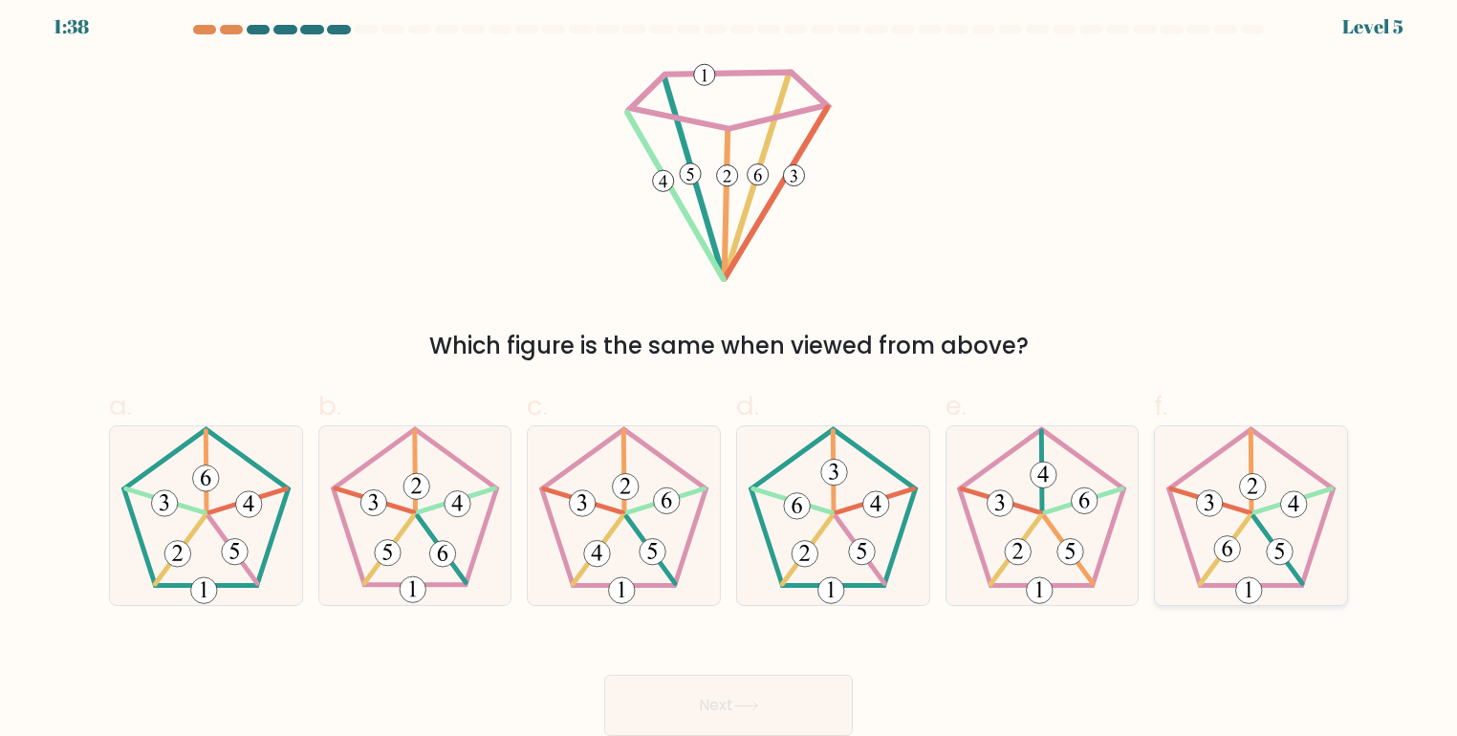
click at [1259, 537] on icon at bounding box center [1251, 515] width 179 height 179
click at [730, 370] on input "f." at bounding box center [729, 364] width 1 height 12
radio input "true"
click at [793, 701] on button "Next" at bounding box center [728, 705] width 249 height 61
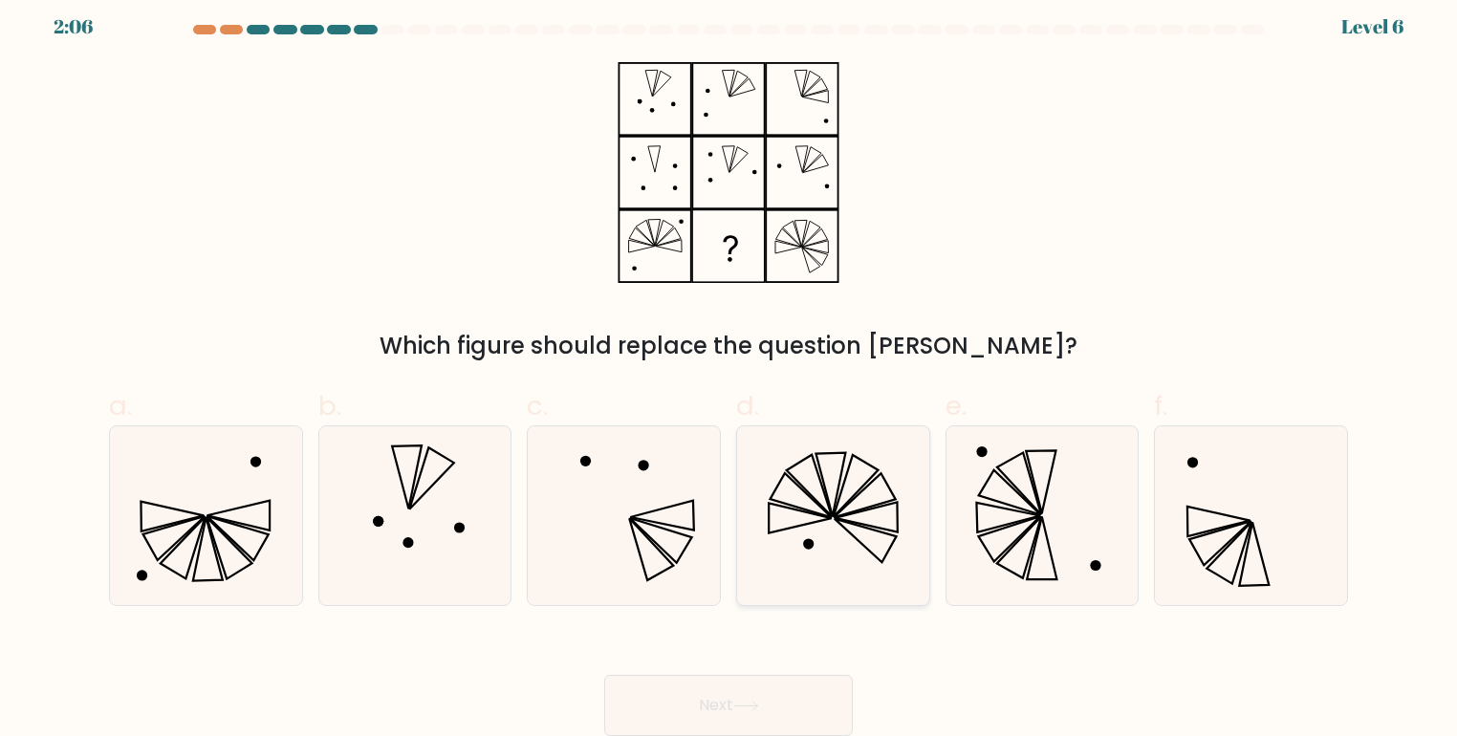
click at [883, 544] on icon at bounding box center [833, 515] width 179 height 179
click at [730, 370] on input "d." at bounding box center [729, 364] width 1 height 12
radio input "true"
click at [750, 718] on button "Next" at bounding box center [728, 705] width 249 height 61
click at [754, 692] on button "Next" at bounding box center [728, 705] width 249 height 61
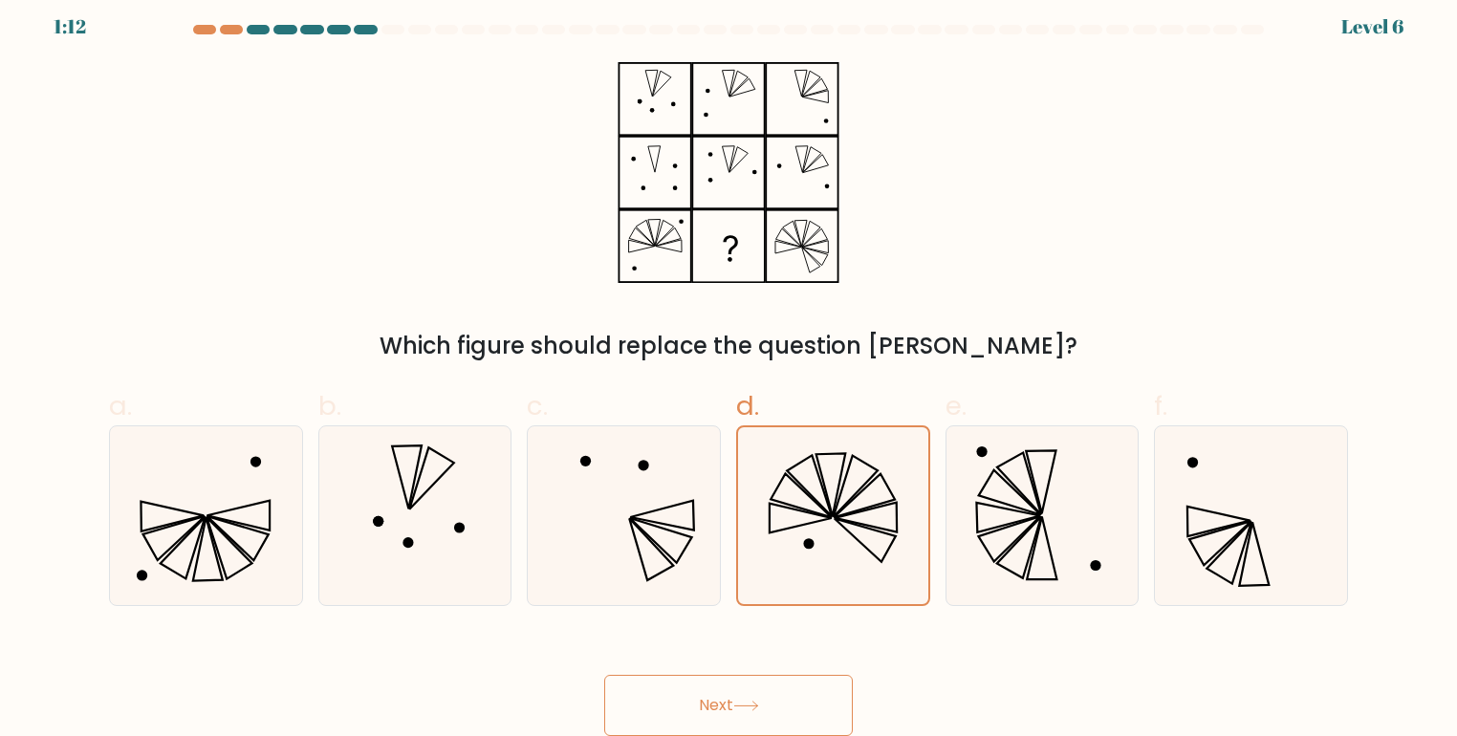
click at [759, 702] on icon at bounding box center [746, 706] width 26 height 11
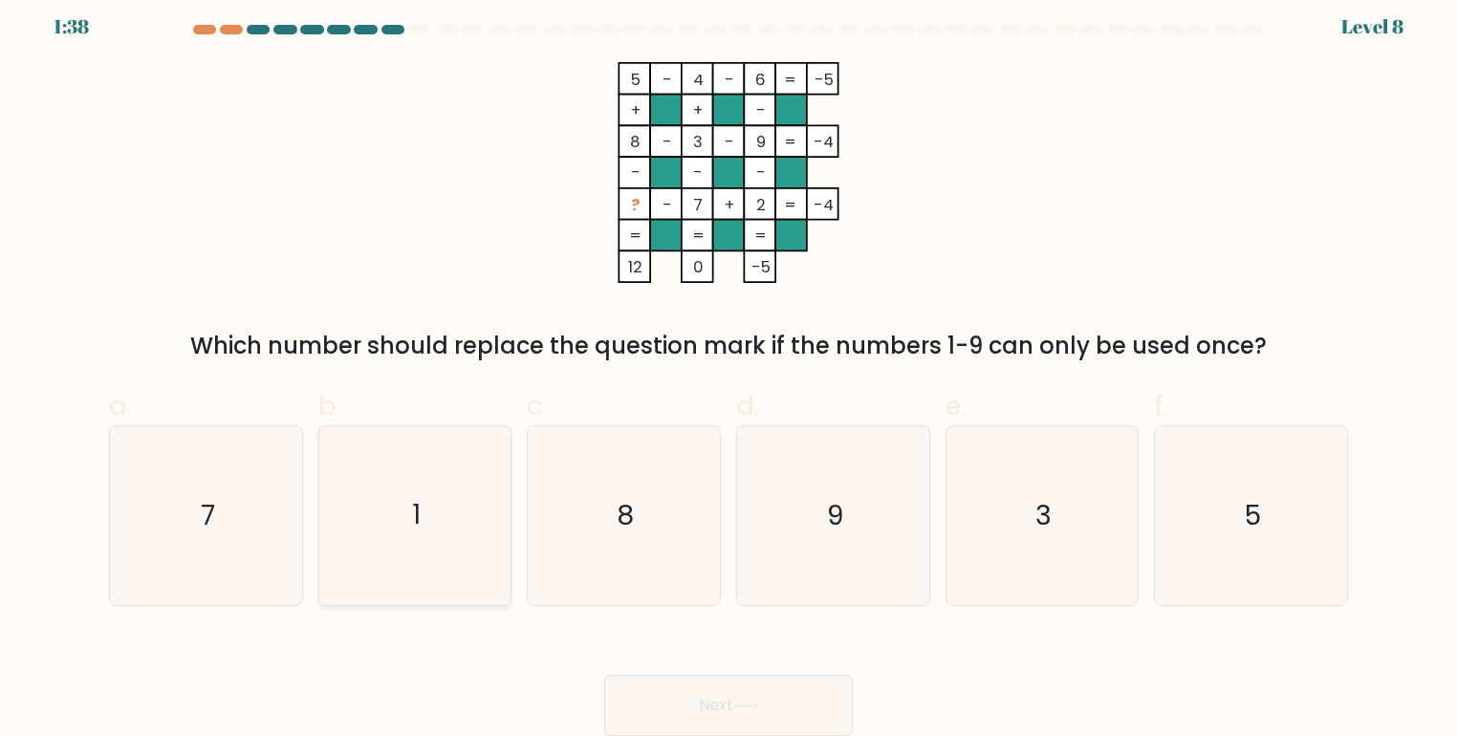
click at [424, 475] on icon "1" at bounding box center [415, 515] width 179 height 179
click at [729, 370] on input "b. 1" at bounding box center [729, 364] width 1 height 12
radio input "true"
click at [700, 696] on button "Next" at bounding box center [728, 705] width 249 height 61
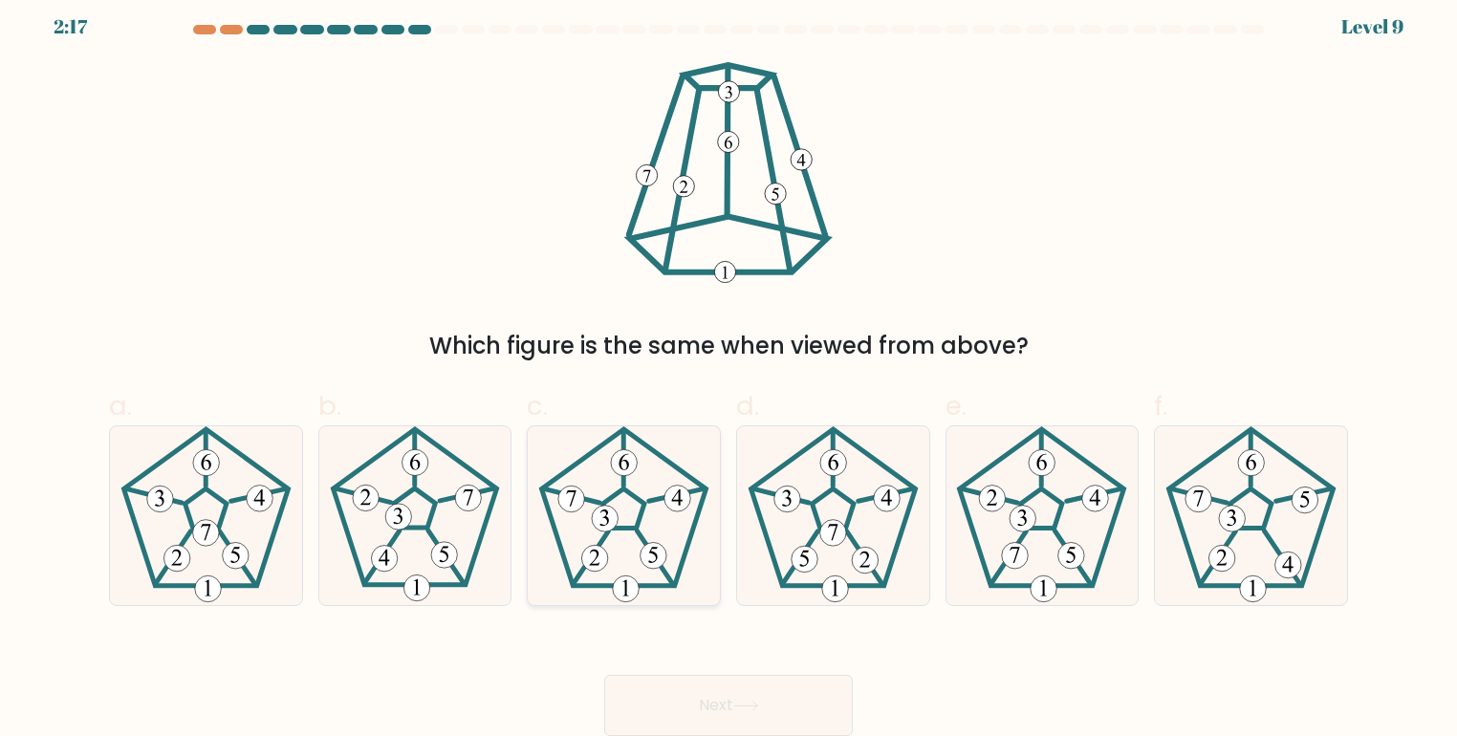
click at [652, 522] on icon at bounding box center [624, 515] width 179 height 179
click at [729, 370] on input "c." at bounding box center [729, 364] width 1 height 12
radio input "true"
click at [716, 704] on button "Next" at bounding box center [728, 705] width 249 height 61
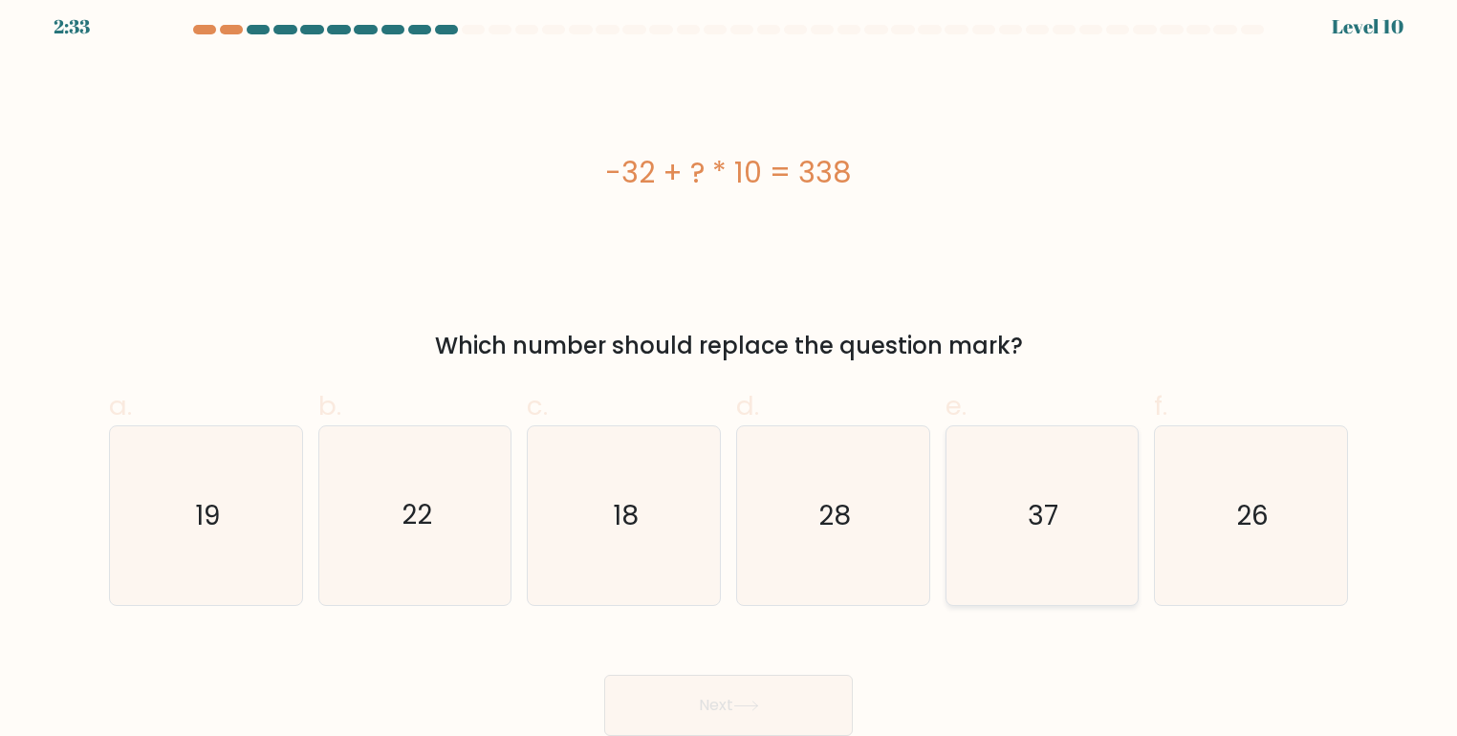
click at [1010, 536] on icon "37" at bounding box center [1041, 515] width 179 height 179
click at [730, 370] on input "e. 37" at bounding box center [729, 364] width 1 height 12
radio input "true"
click at [764, 690] on button "Next" at bounding box center [728, 705] width 249 height 61
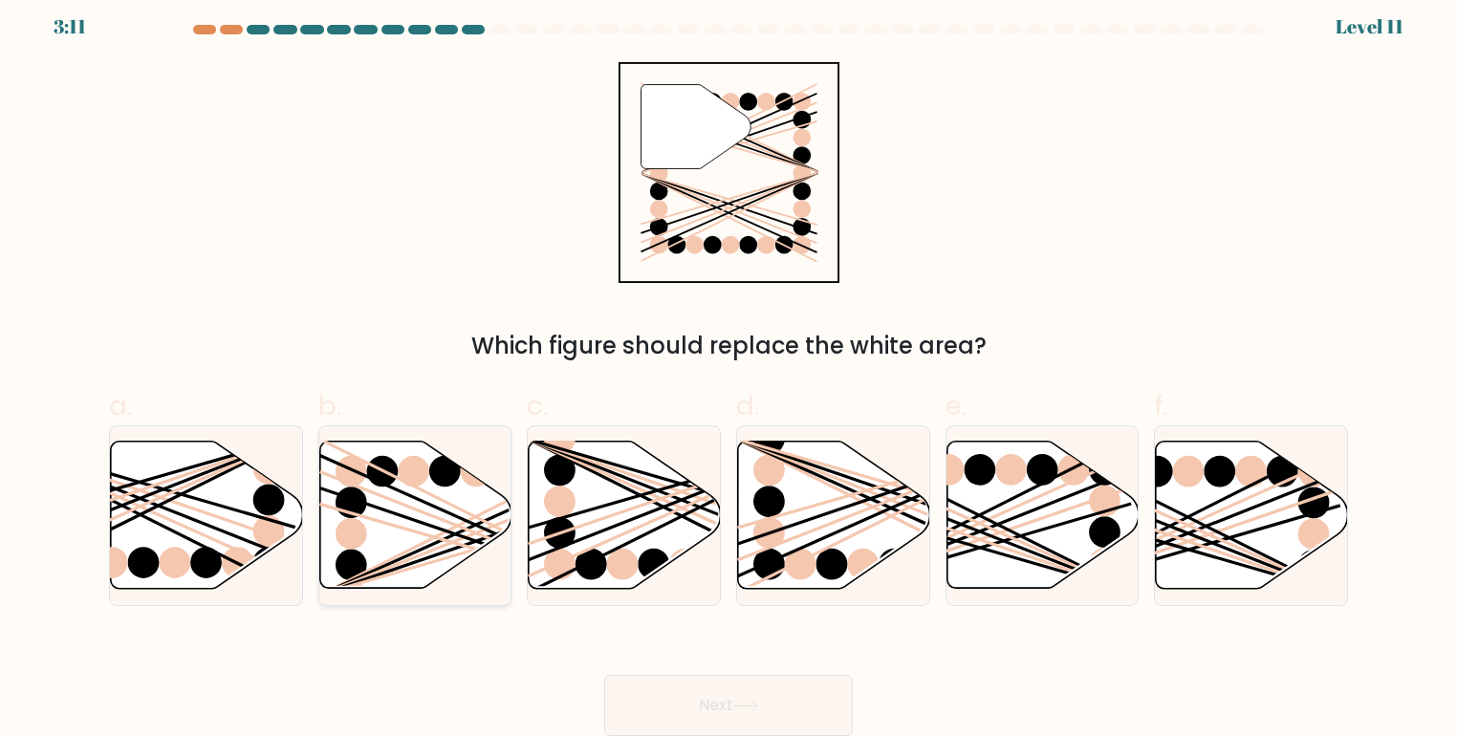
click at [428, 507] on icon at bounding box center [415, 515] width 192 height 147
click at [729, 370] on input "b." at bounding box center [729, 364] width 1 height 12
radio input "true"
click at [820, 704] on button "Next" at bounding box center [728, 705] width 249 height 61
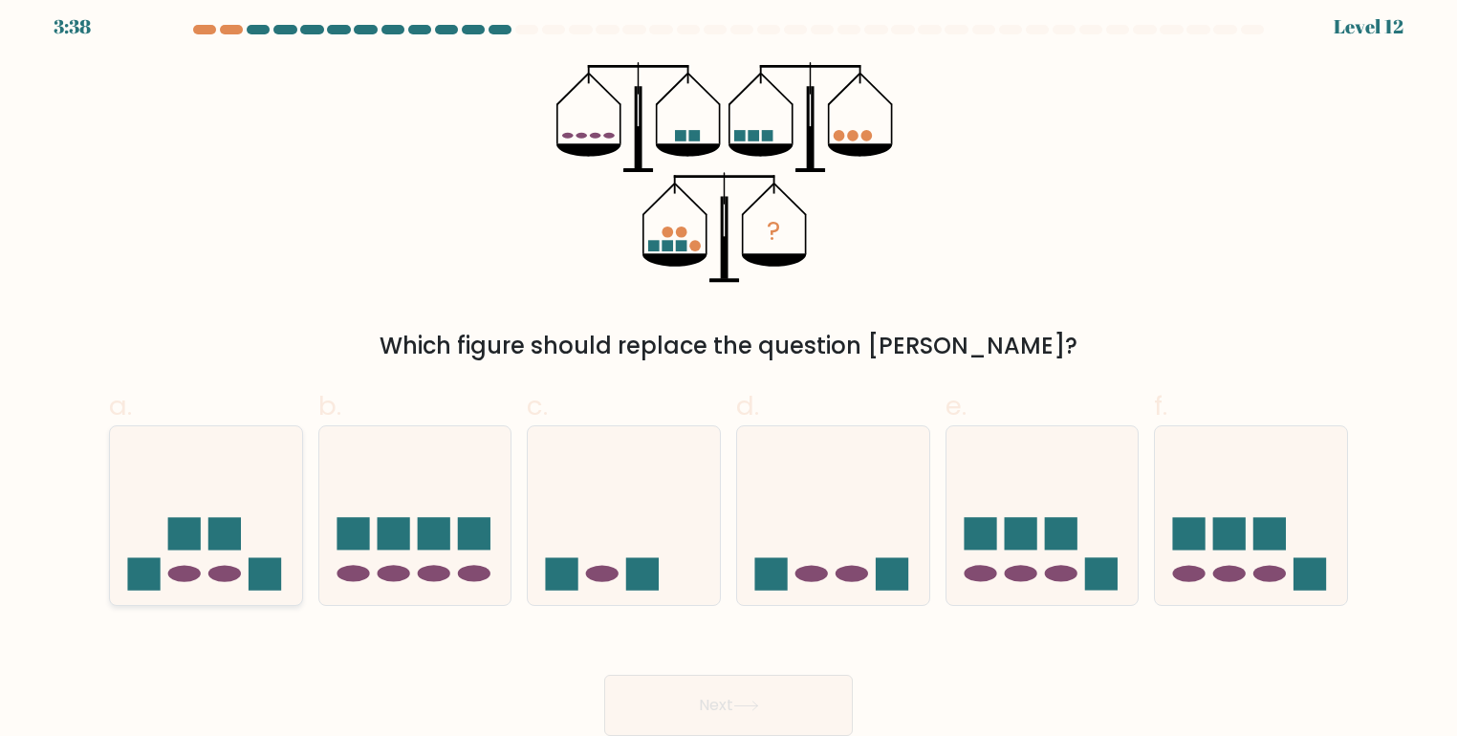
click at [211, 567] on icon at bounding box center [206, 516] width 192 height 159
click at [729, 370] on input "a." at bounding box center [729, 364] width 1 height 12
radio input "true"
click at [690, 698] on button "Next" at bounding box center [728, 705] width 249 height 61
